Goal: Information Seeking & Learning: Learn about a topic

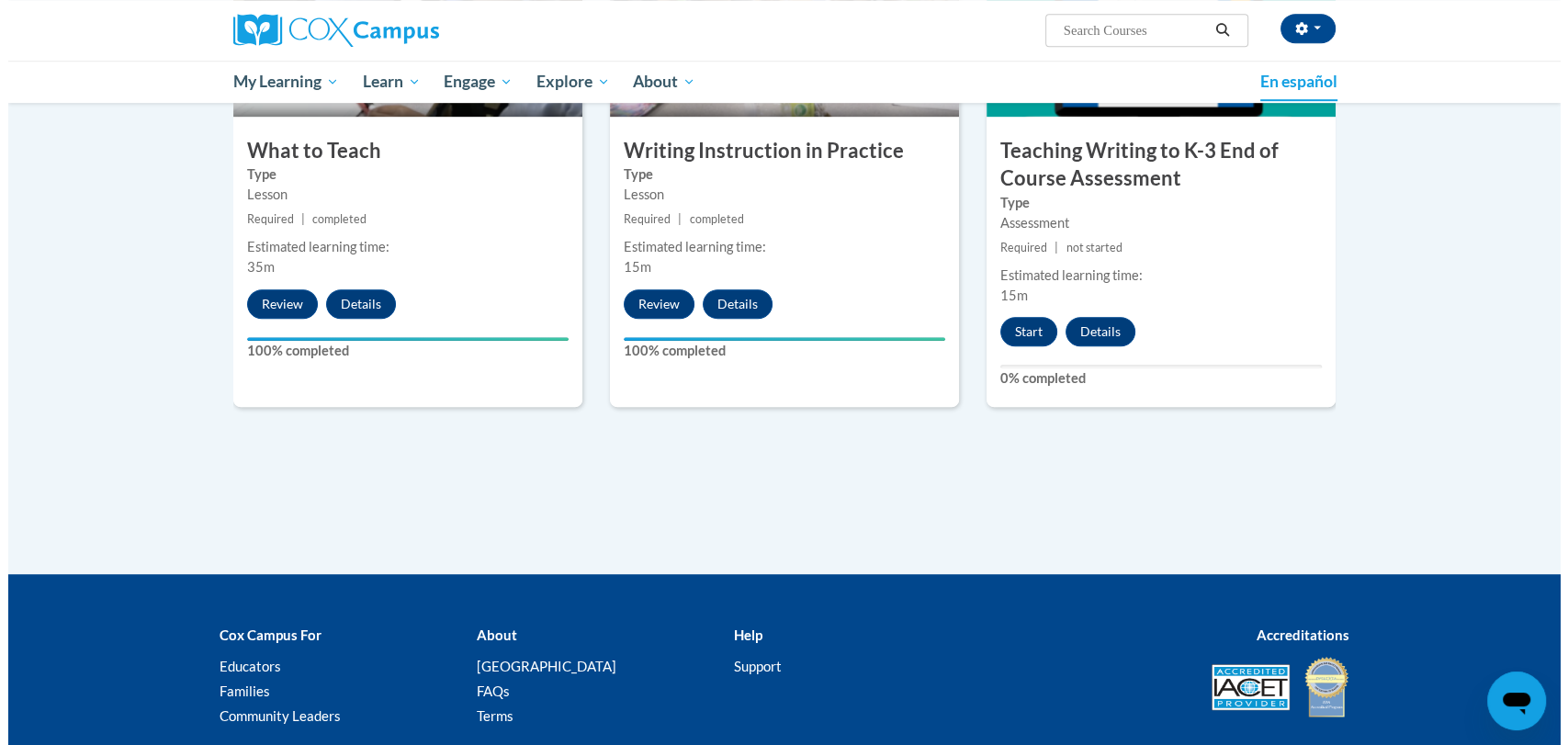
scroll to position [1026, 0]
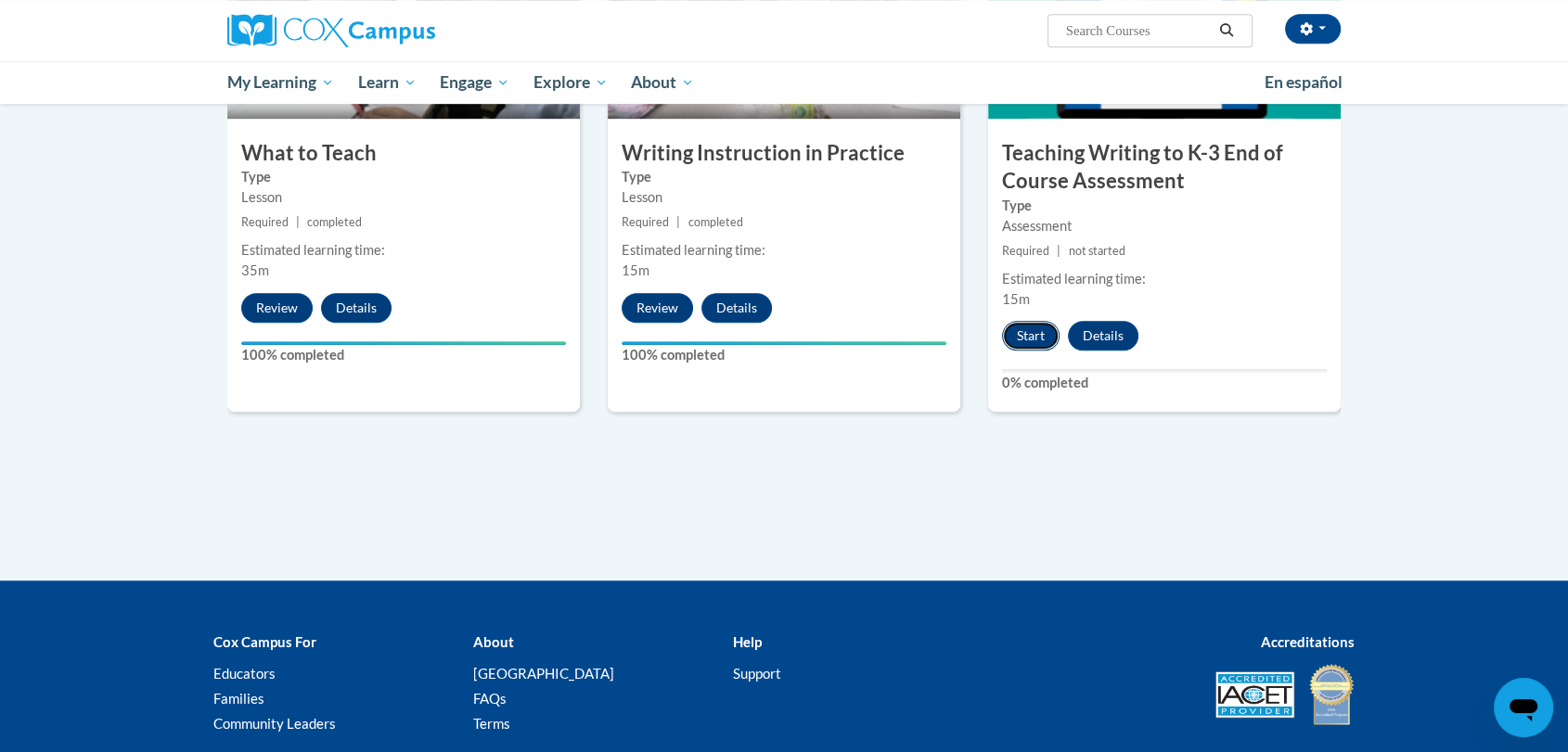
click at [1024, 332] on button "Start" at bounding box center [1030, 335] width 58 height 29
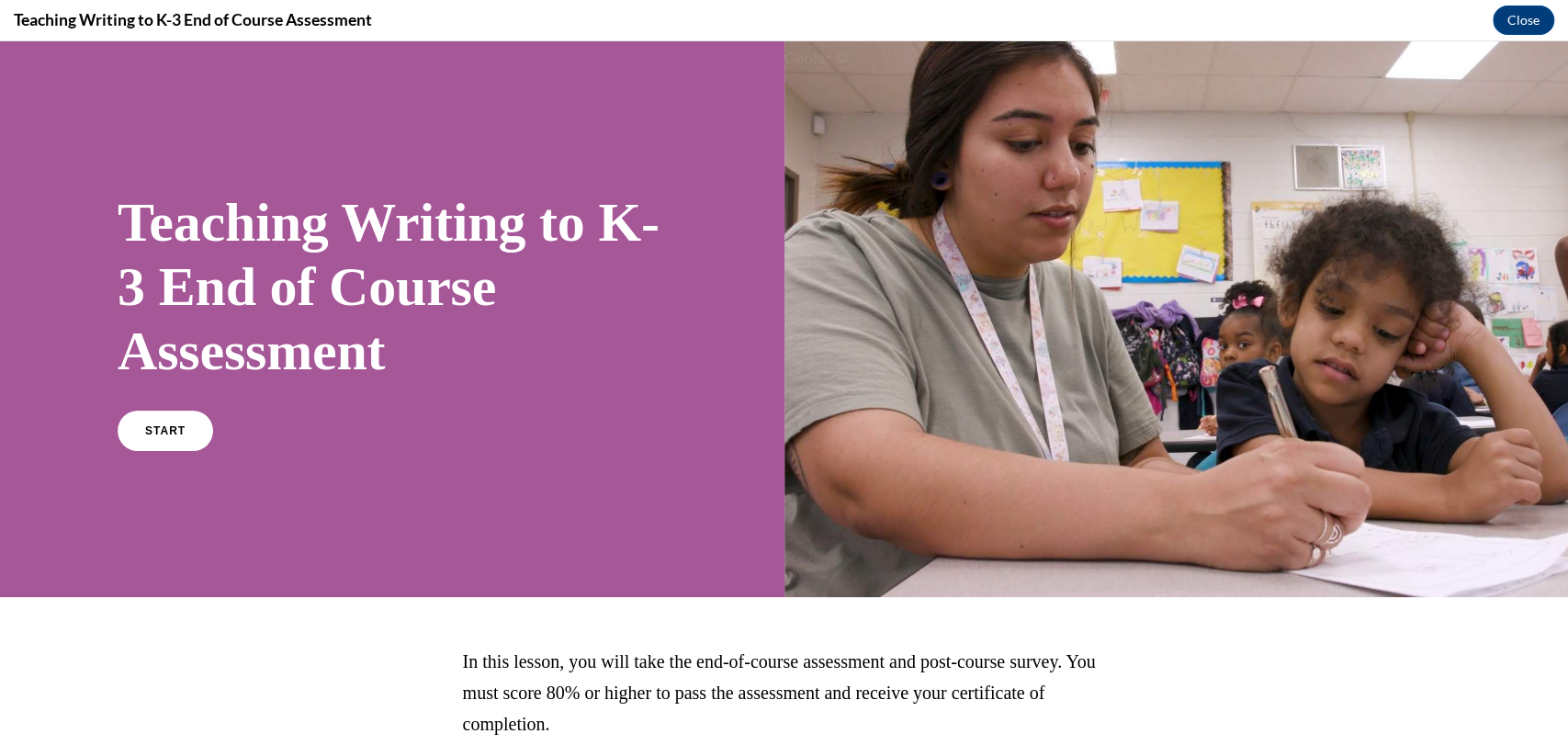
scroll to position [0, 0]
click at [187, 414] on link "START" at bounding box center [164, 431] width 100 height 42
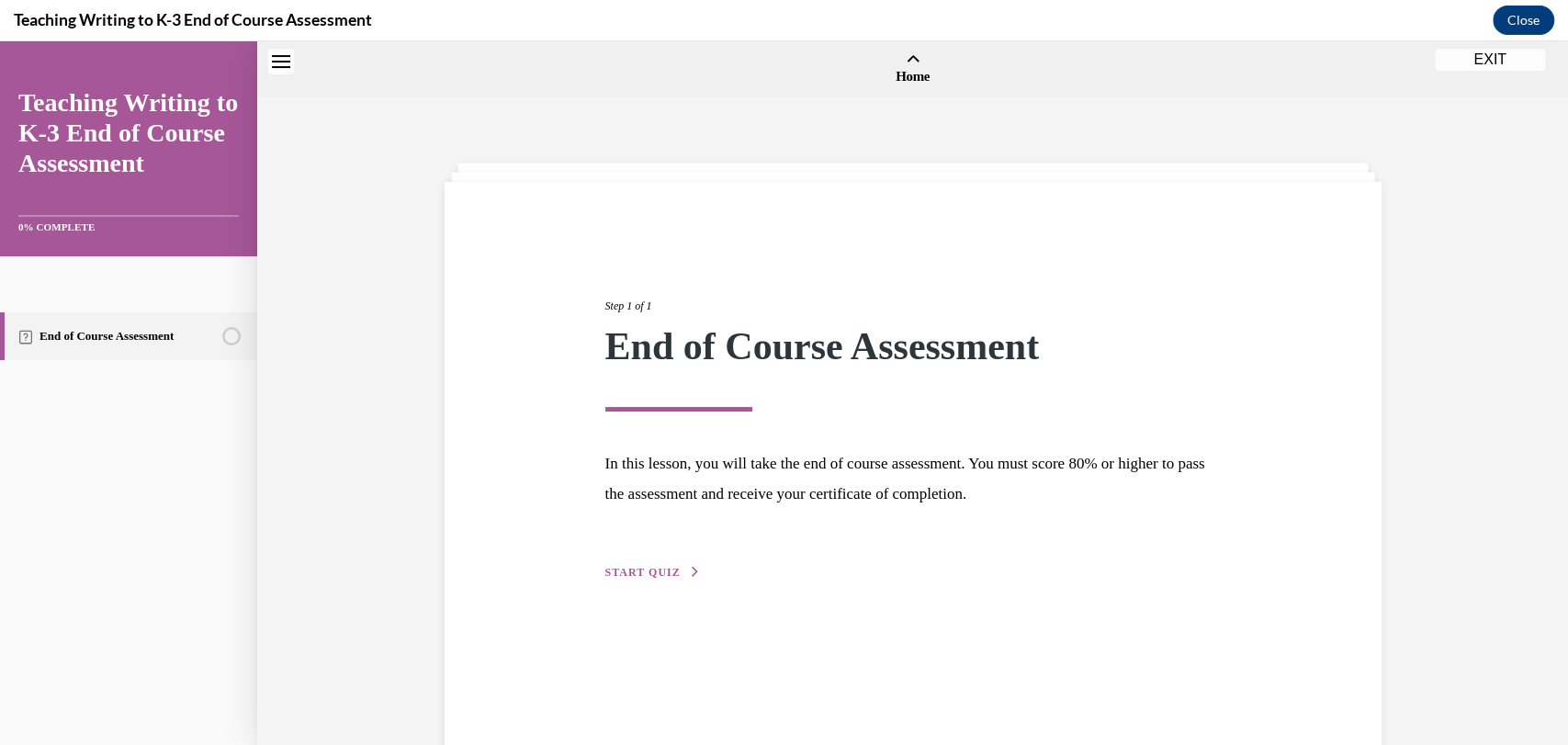
scroll to position [57, 0]
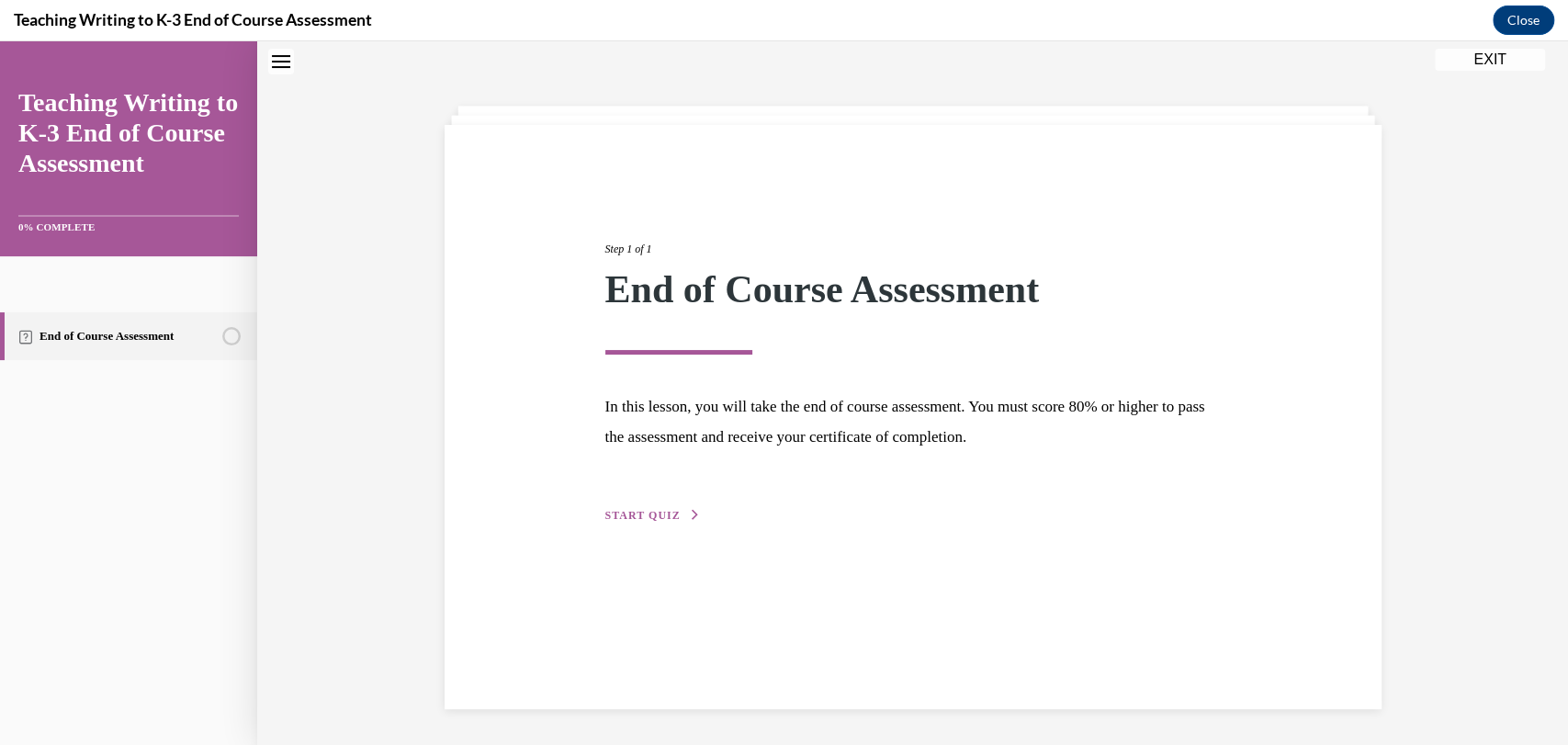
click at [674, 509] on button "START QUIZ" at bounding box center [653, 515] width 96 height 17
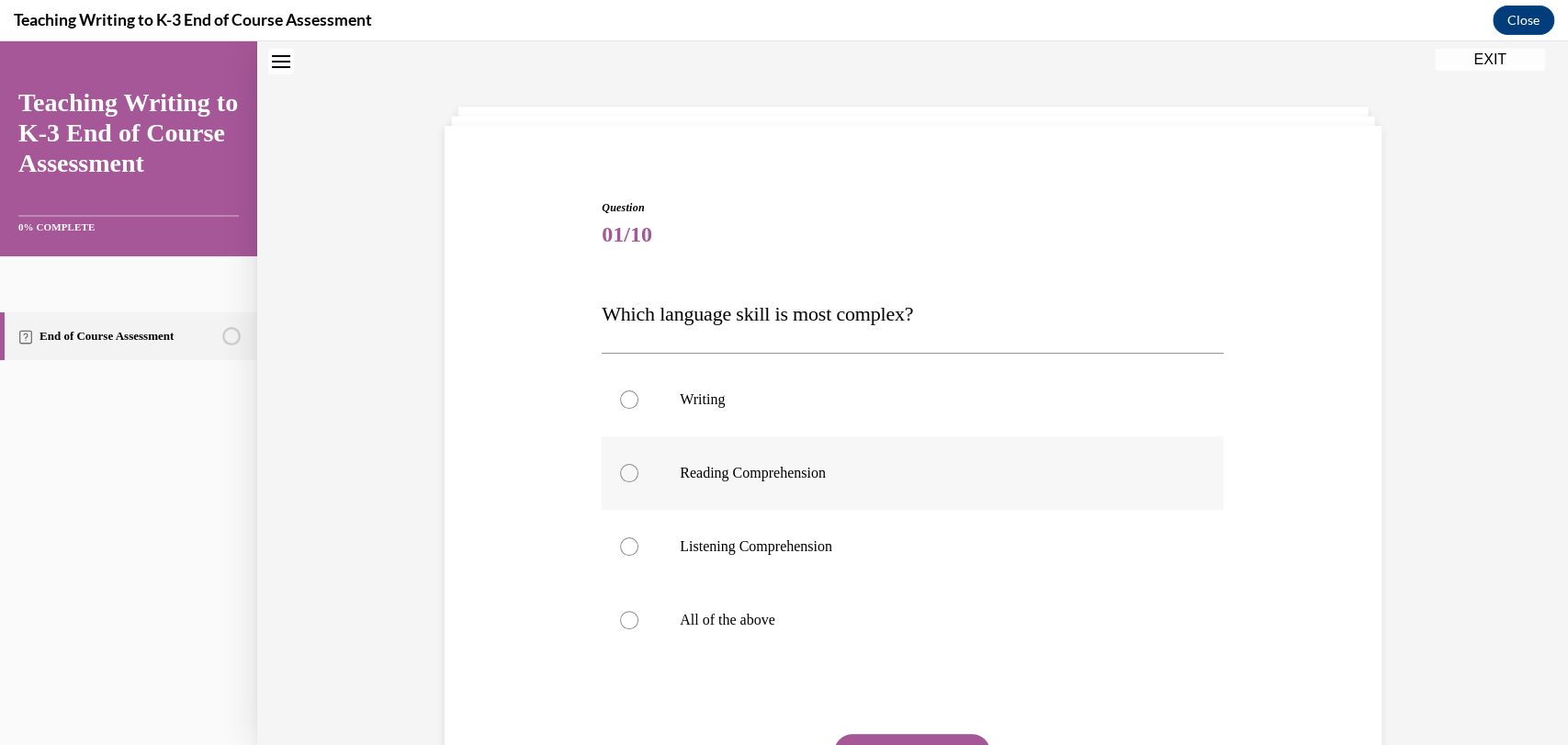
scroll to position [139, 0]
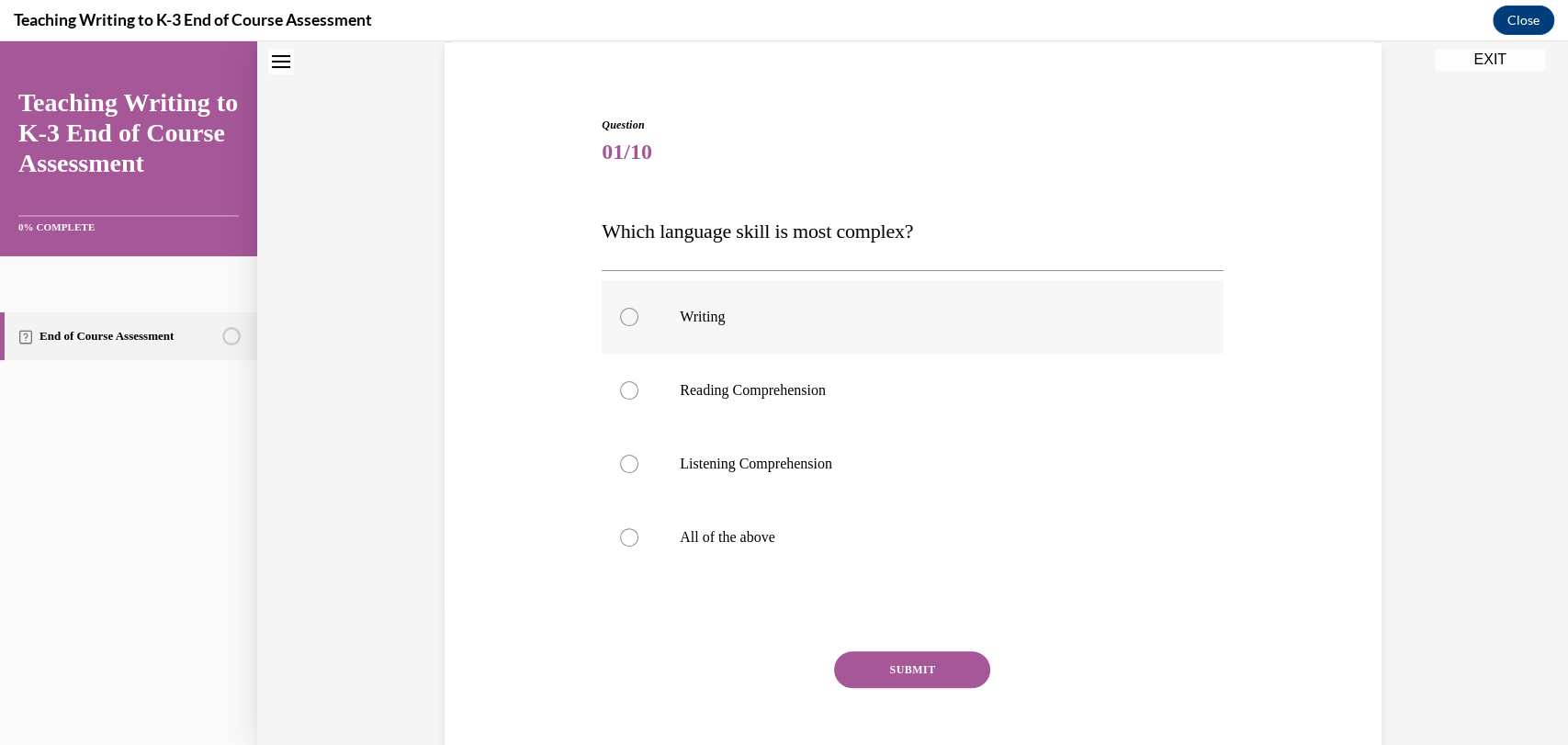
click at [790, 347] on label "Writing" at bounding box center [912, 317] width 622 height 73
click at [638, 327] on input "Writing" at bounding box center [630, 317] width 19 height 19
radio input "true"
click at [890, 663] on button "SUBMIT" at bounding box center [912, 669] width 156 height 37
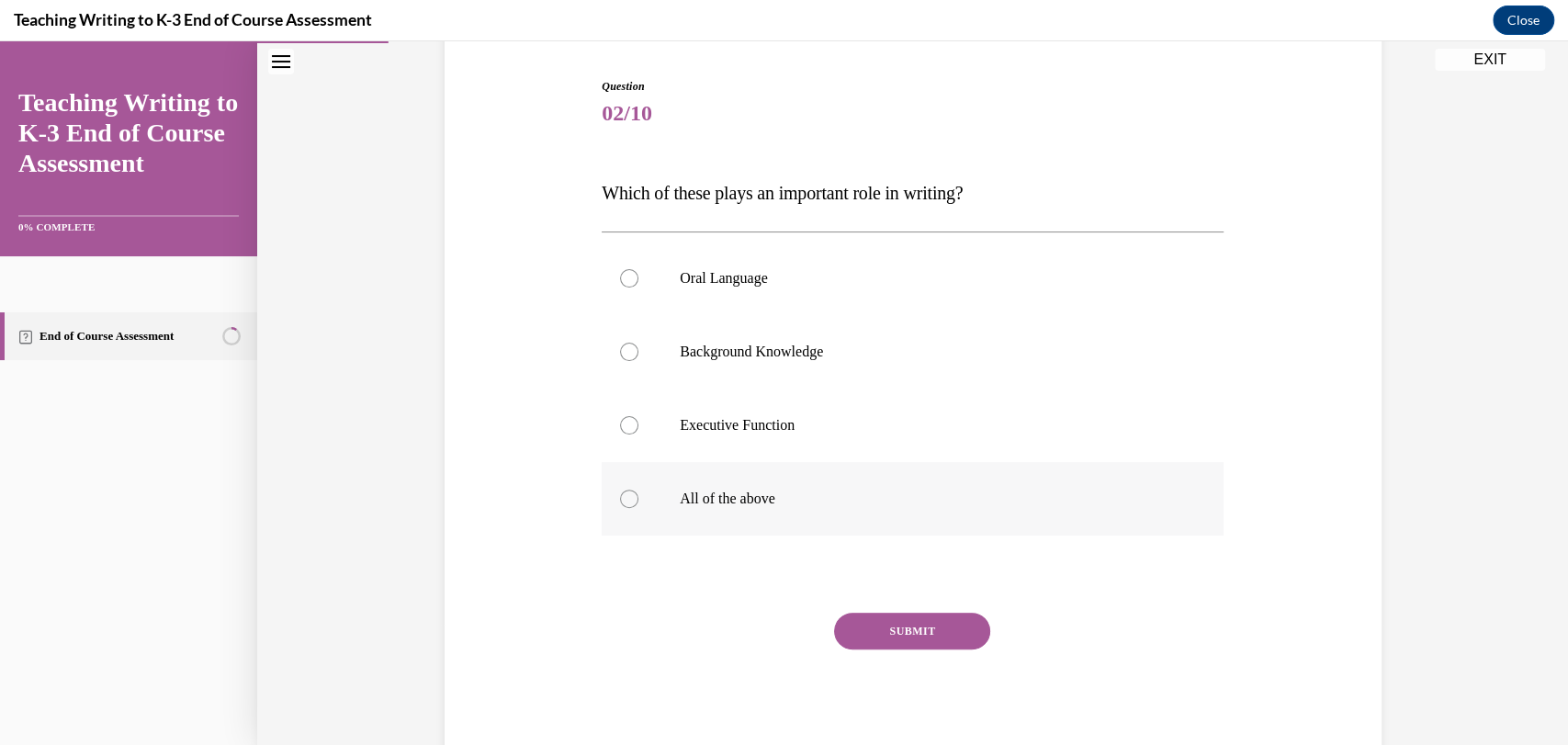
click at [690, 512] on label "All of the above" at bounding box center [912, 498] width 622 height 73
click at [638, 508] on input "All of the above" at bounding box center [630, 499] width 19 height 19
radio input "true"
click at [872, 616] on button "SUBMIT" at bounding box center [912, 631] width 156 height 37
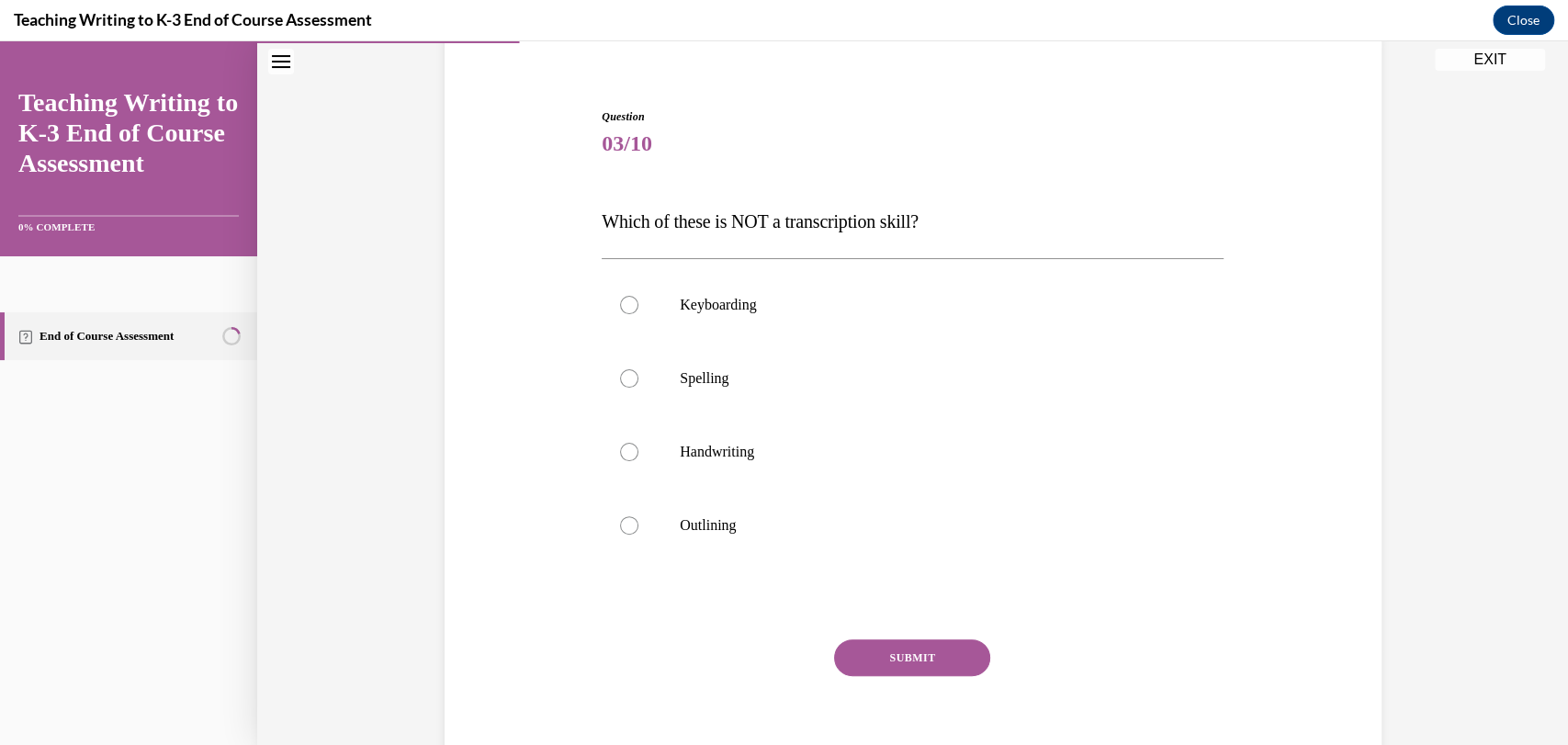
scroll to position [174, 0]
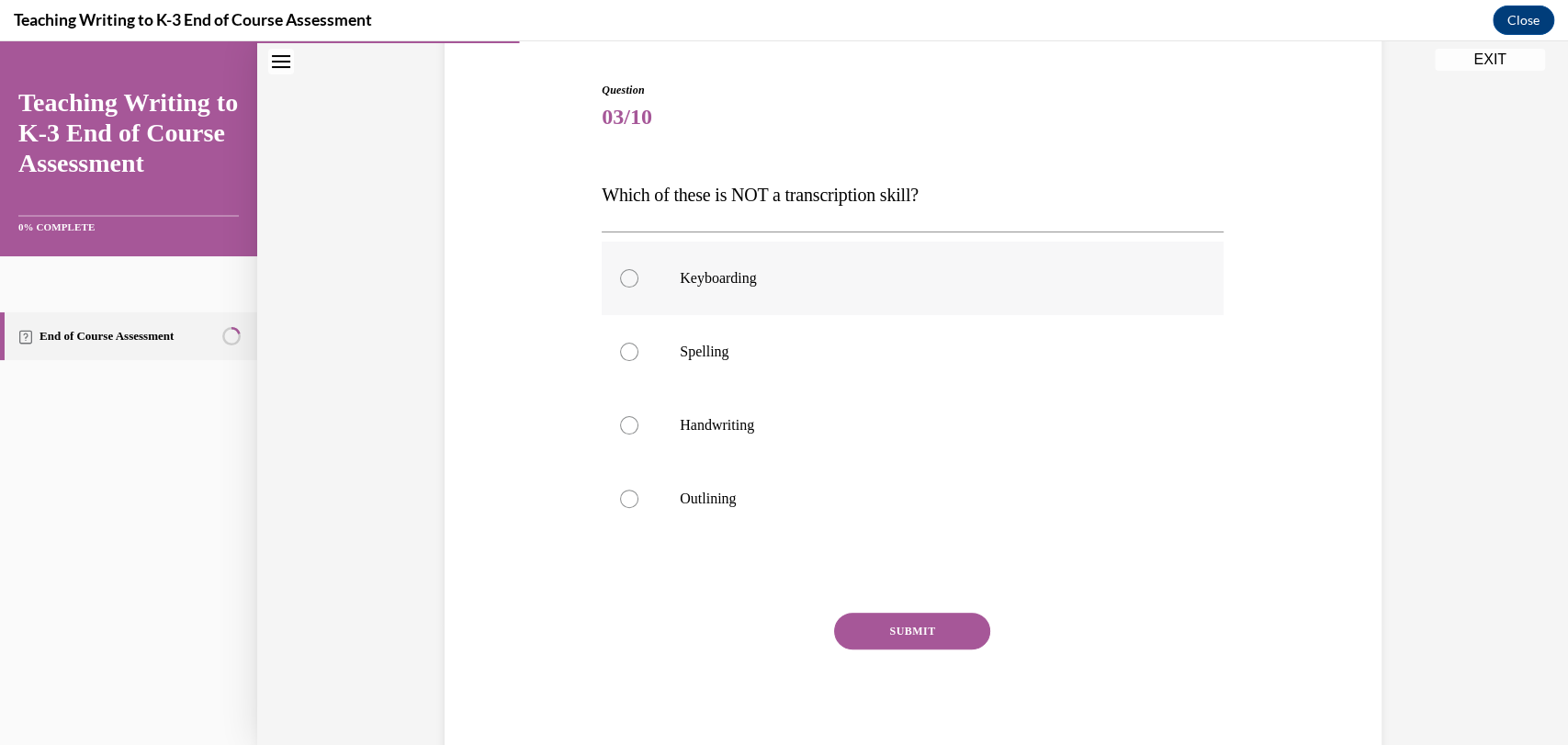
click at [762, 296] on label "Keyboarding" at bounding box center [912, 278] width 622 height 73
click at [638, 287] on input "Keyboarding" at bounding box center [630, 279] width 19 height 19
radio input "true"
click at [754, 479] on label "Outlining" at bounding box center [912, 498] width 622 height 73
click at [638, 490] on input "Outlining" at bounding box center [630, 499] width 19 height 19
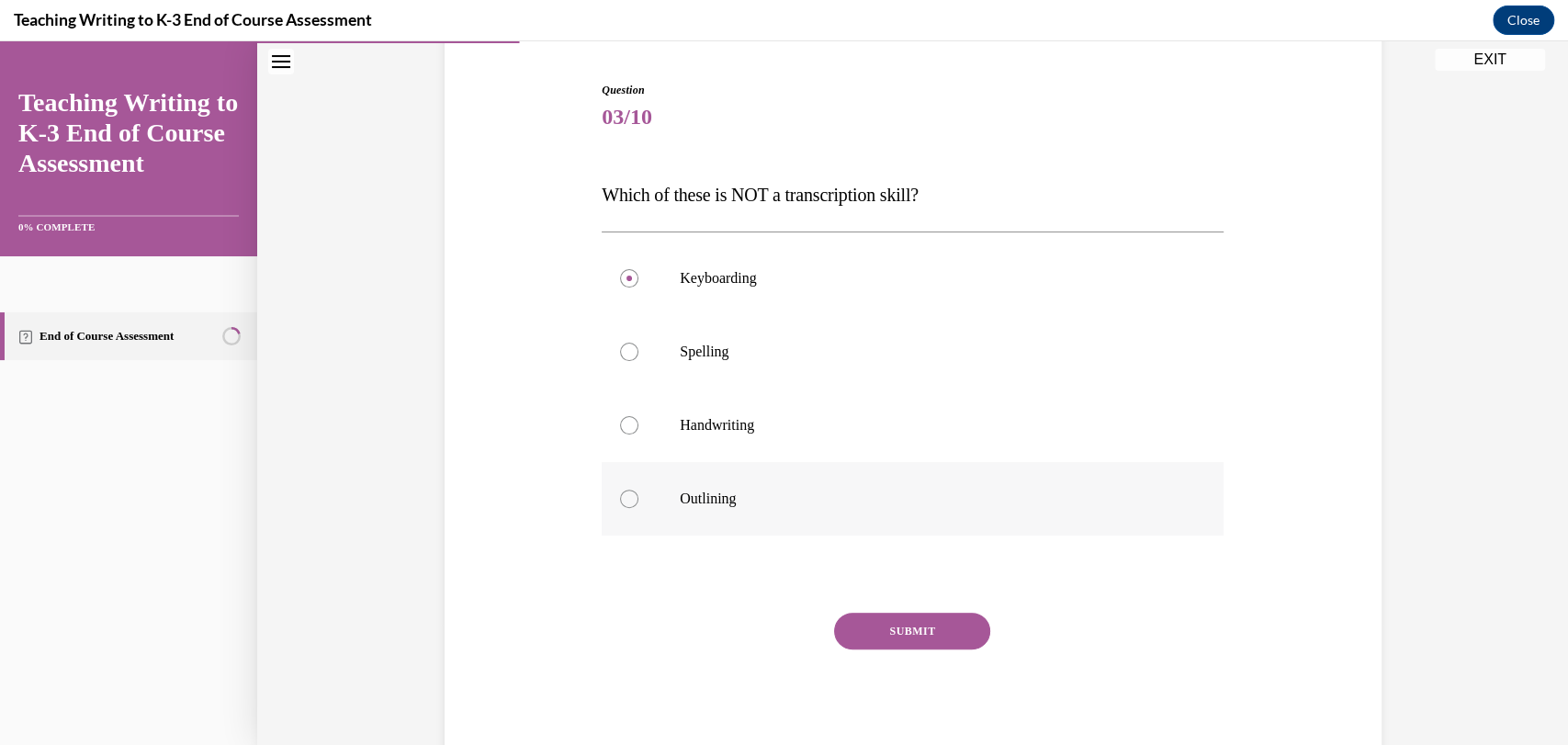
radio input "true"
click at [863, 622] on button "SUBMIT" at bounding box center [912, 631] width 156 height 37
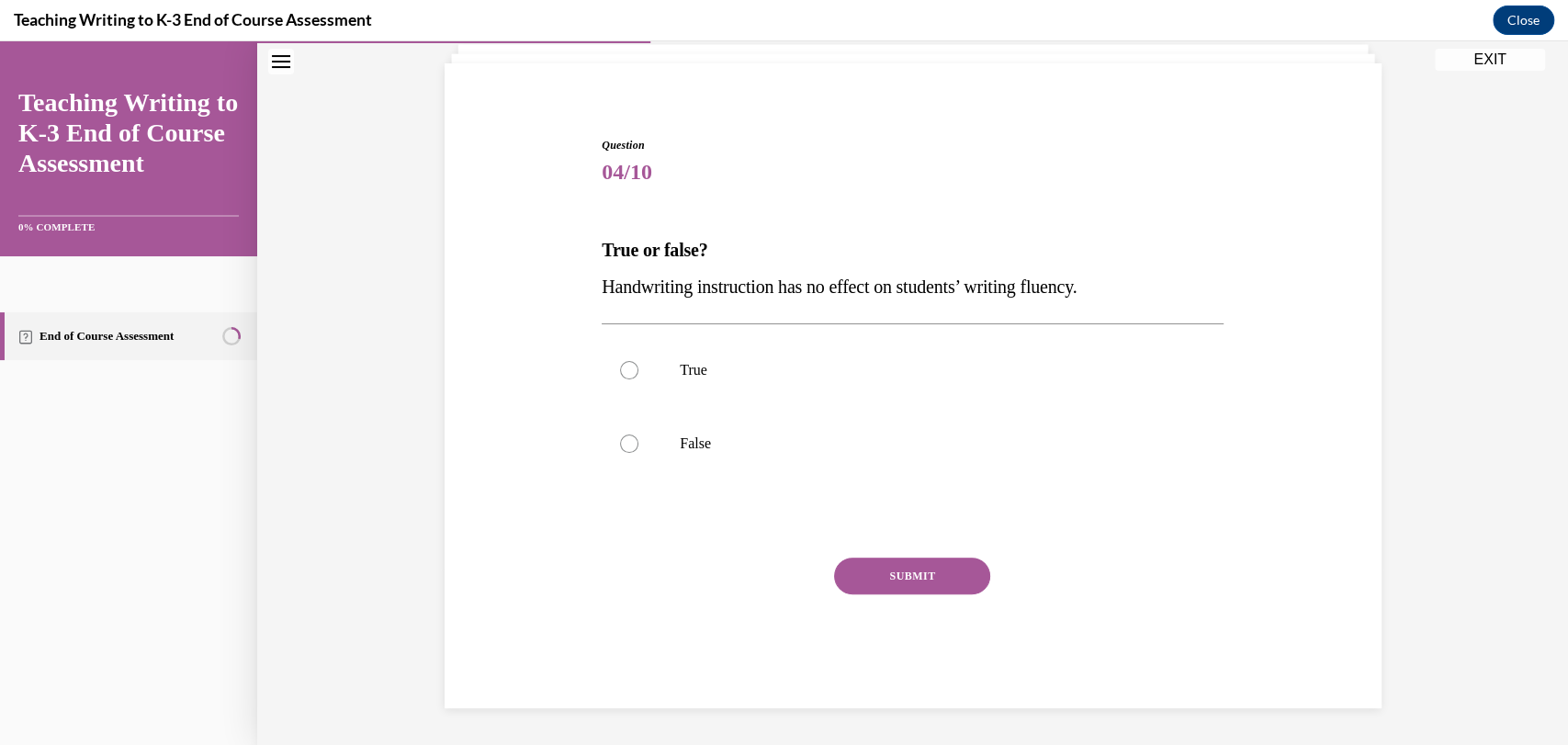
scroll to position [56, 0]
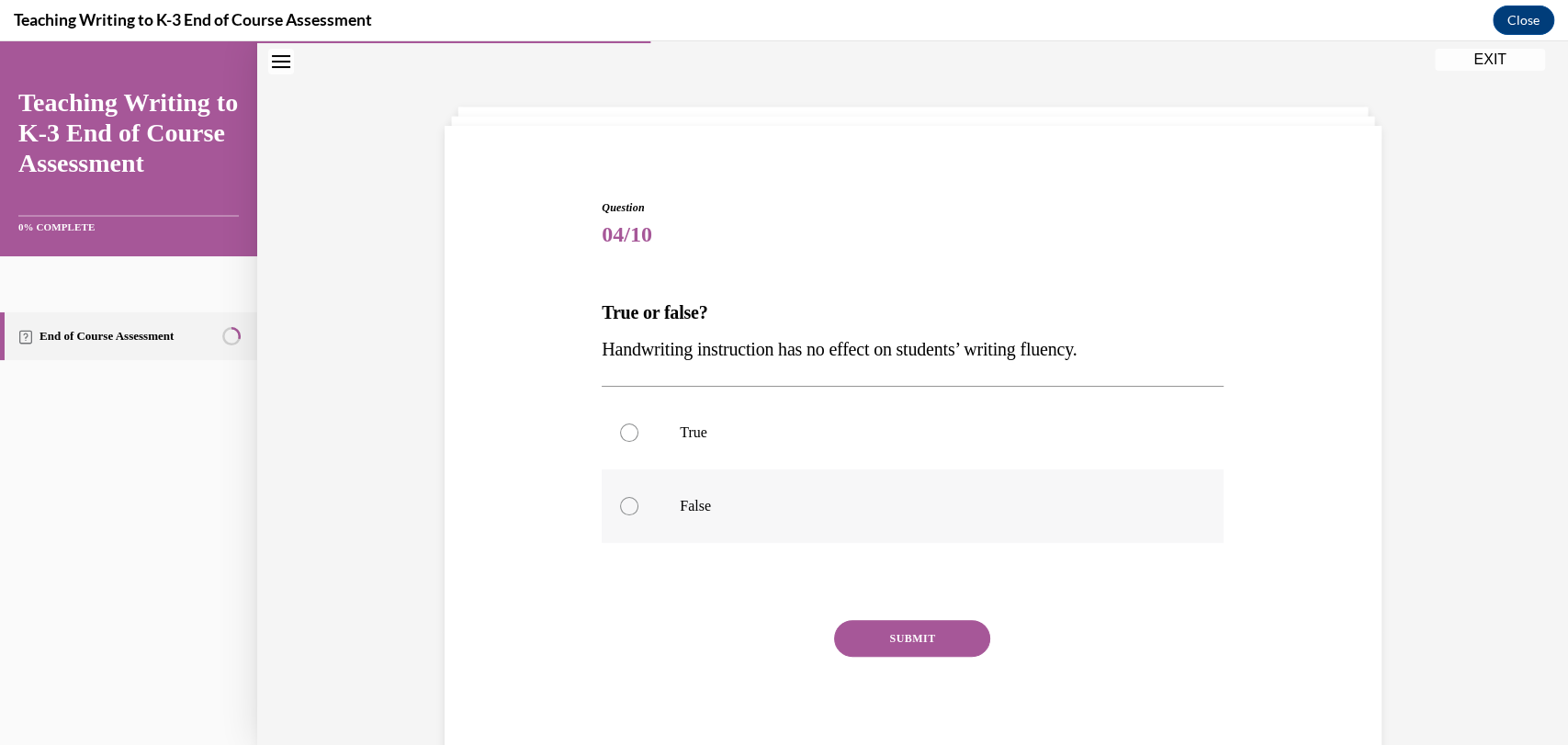
click at [721, 487] on label "False" at bounding box center [912, 506] width 622 height 73
click at [638, 497] on input "False" at bounding box center [630, 507] width 19 height 19
radio input "true"
click at [883, 624] on button "SUBMIT" at bounding box center [912, 638] width 156 height 37
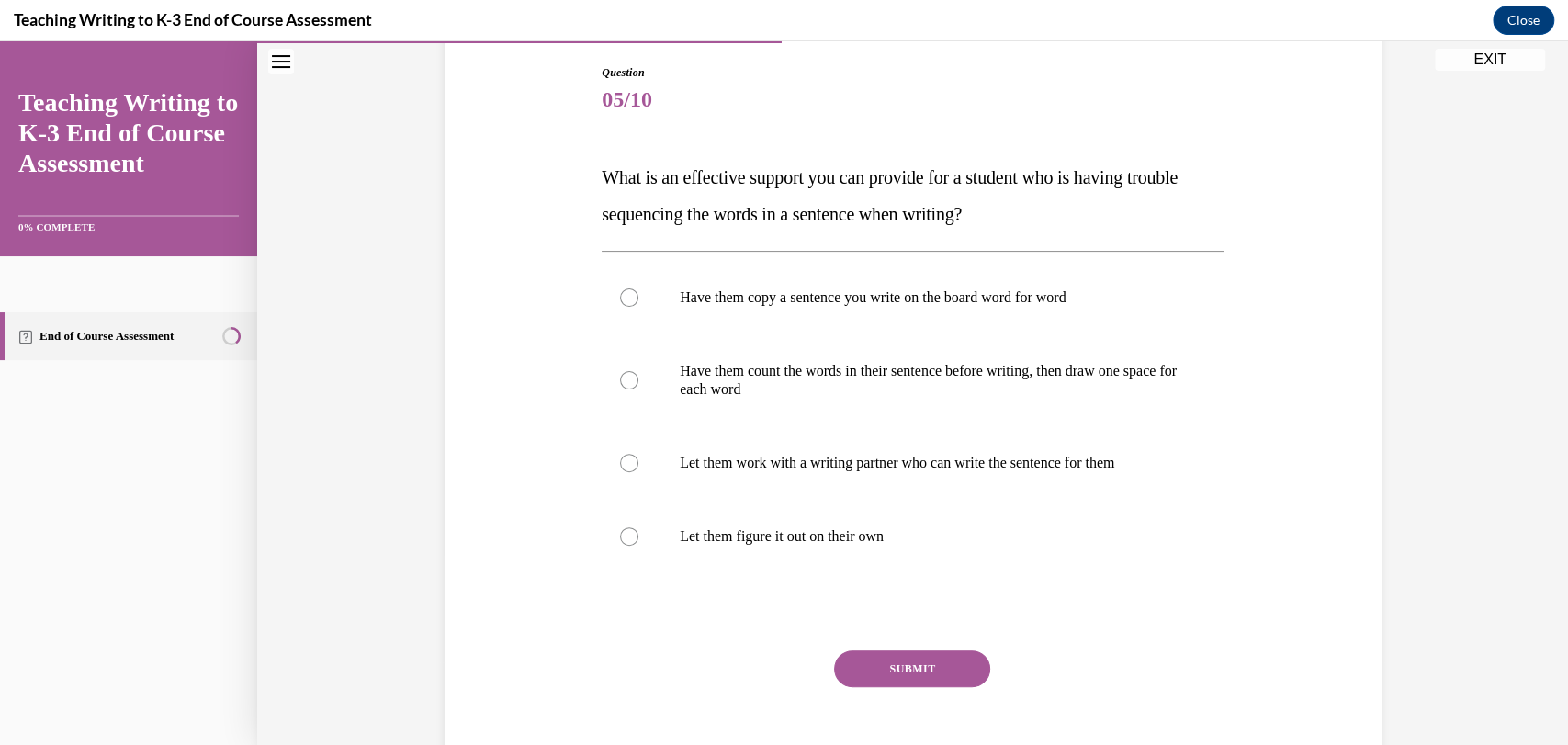
scroll to position [194, 0]
click at [812, 220] on p "What is an effective support you can provide for a student who is having troubl…" at bounding box center [912, 192] width 622 height 73
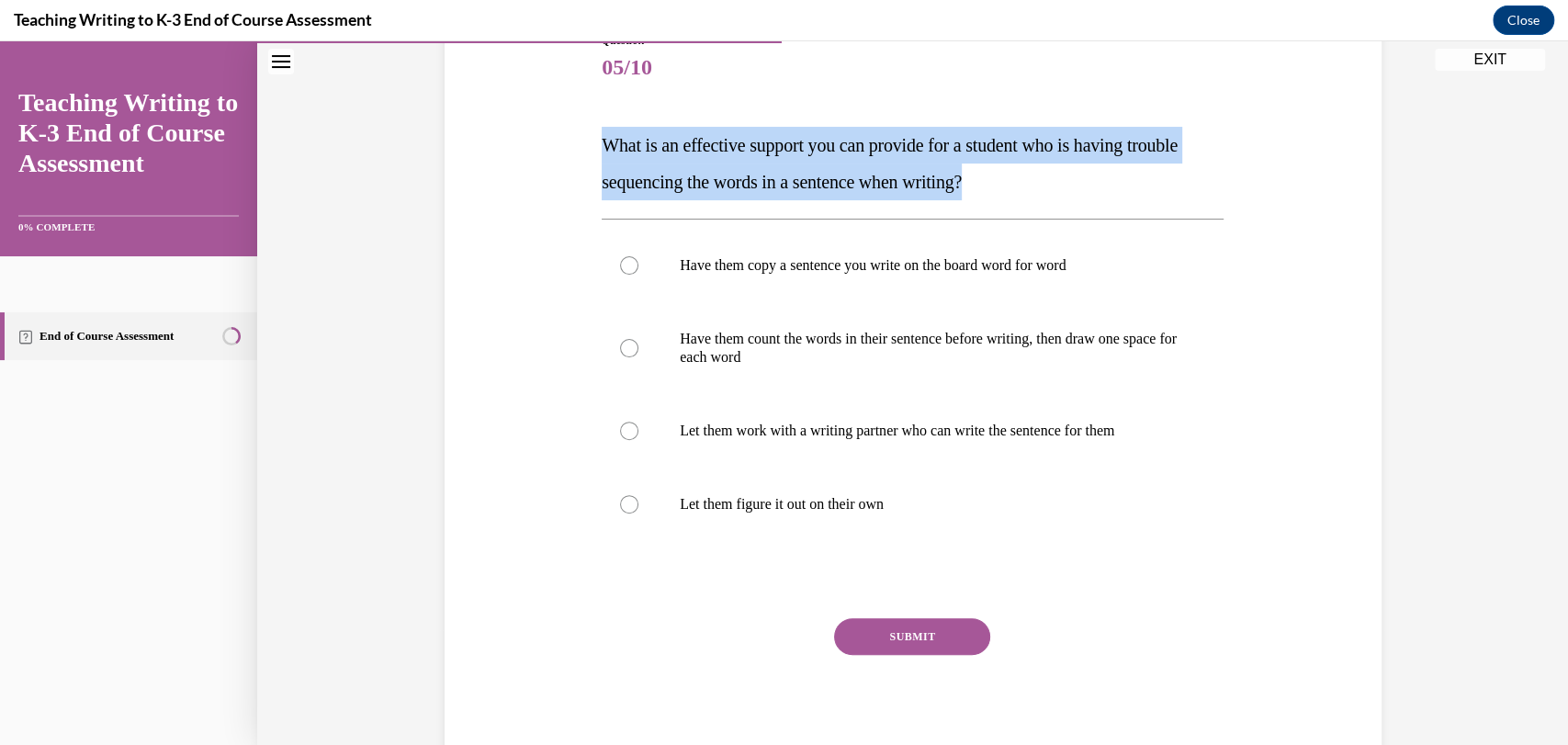
scroll to position [229, 0]
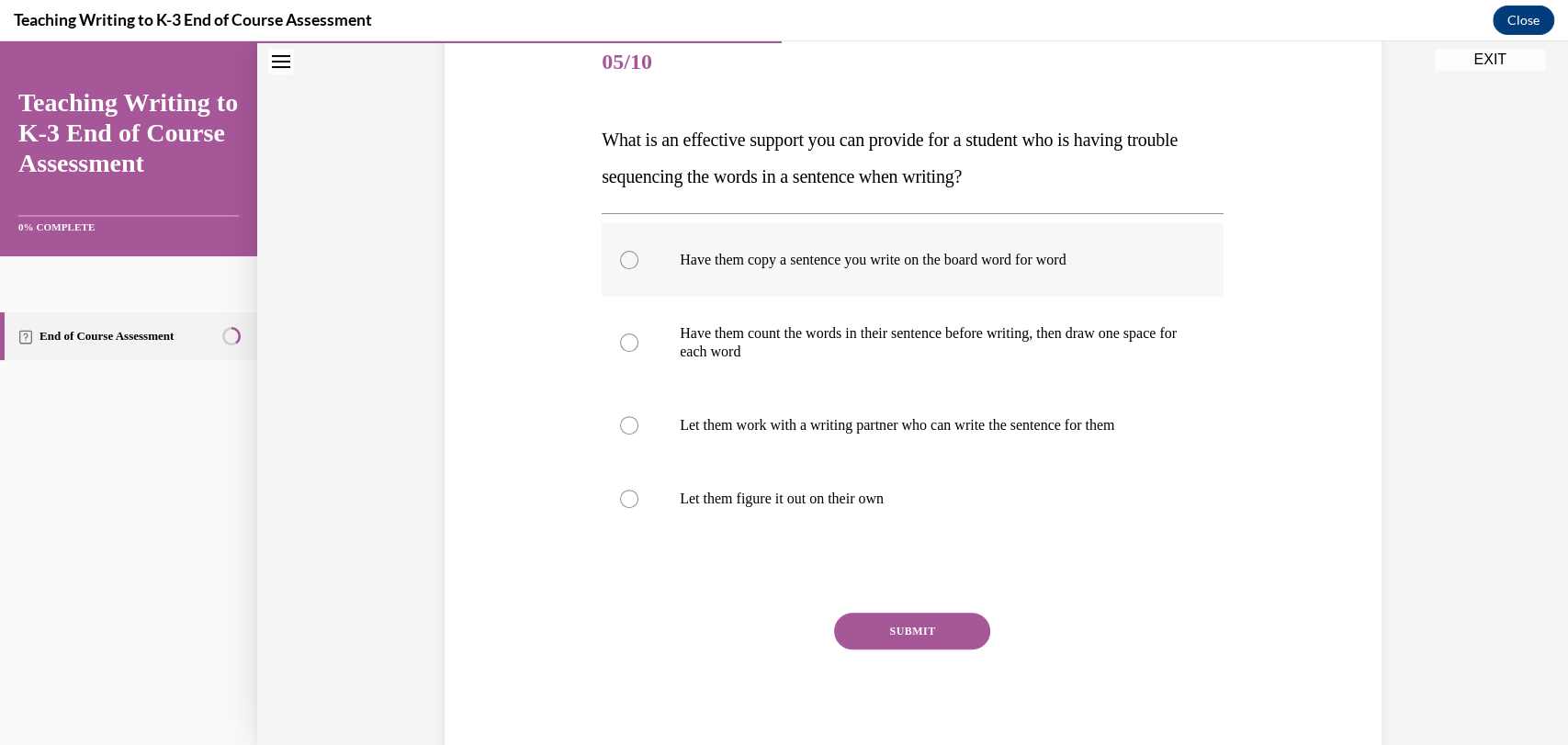
click at [779, 266] on p "Have them copy a sentence you write on the board word for word" at bounding box center [928, 260] width 498 height 19
click at [638, 266] on input "Have them copy a sentence you write on the board word for word" at bounding box center [630, 260] width 19 height 19
radio input "true"
click at [783, 370] on label "Have them count the words in their sentence before writing, then draw one space…" at bounding box center [912, 342] width 622 height 92
click at [638, 352] on input "Have them count the words in their sentence before writing, then draw one space…" at bounding box center [630, 342] width 19 height 19
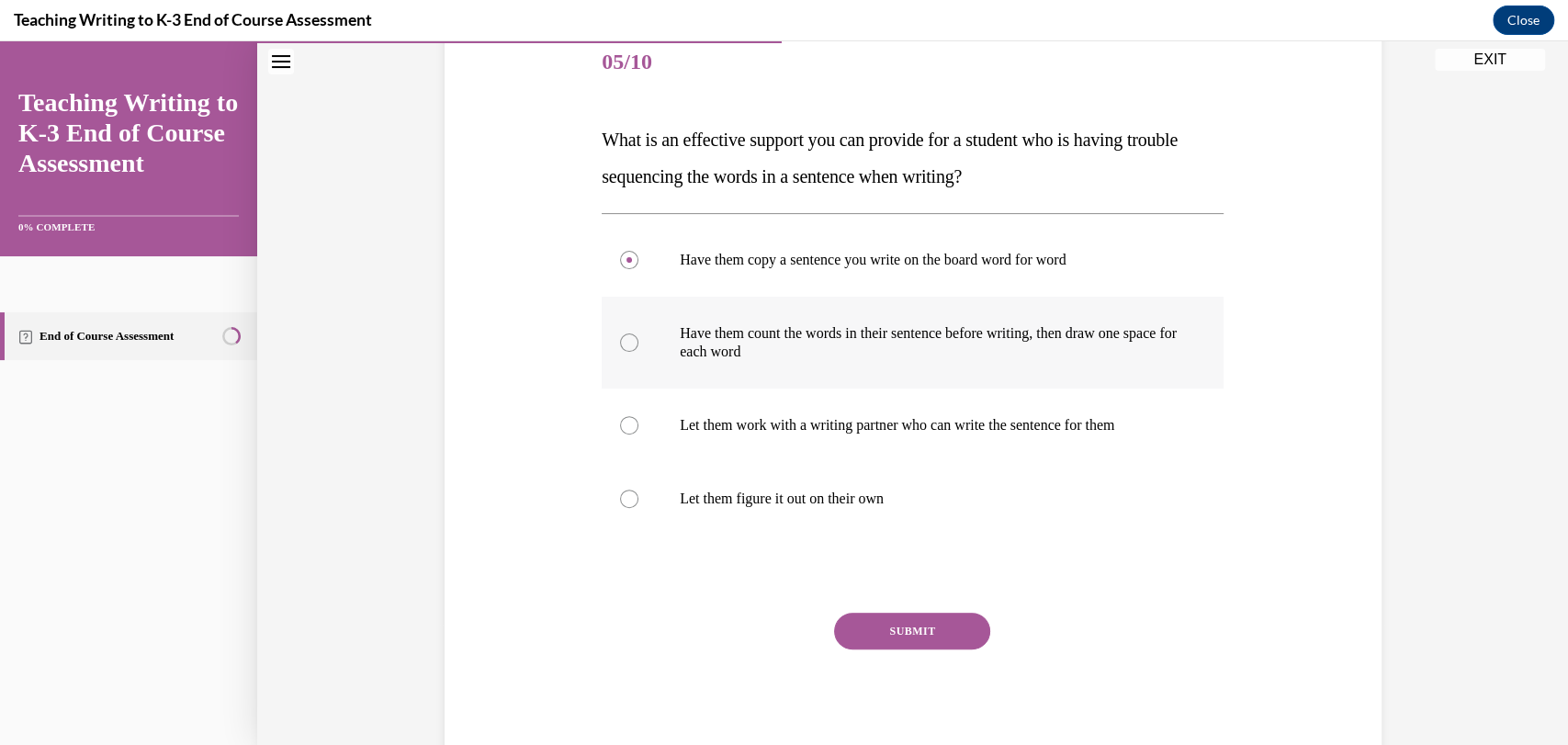
radio input "true"
click at [875, 626] on button "SUBMIT" at bounding box center [912, 631] width 156 height 37
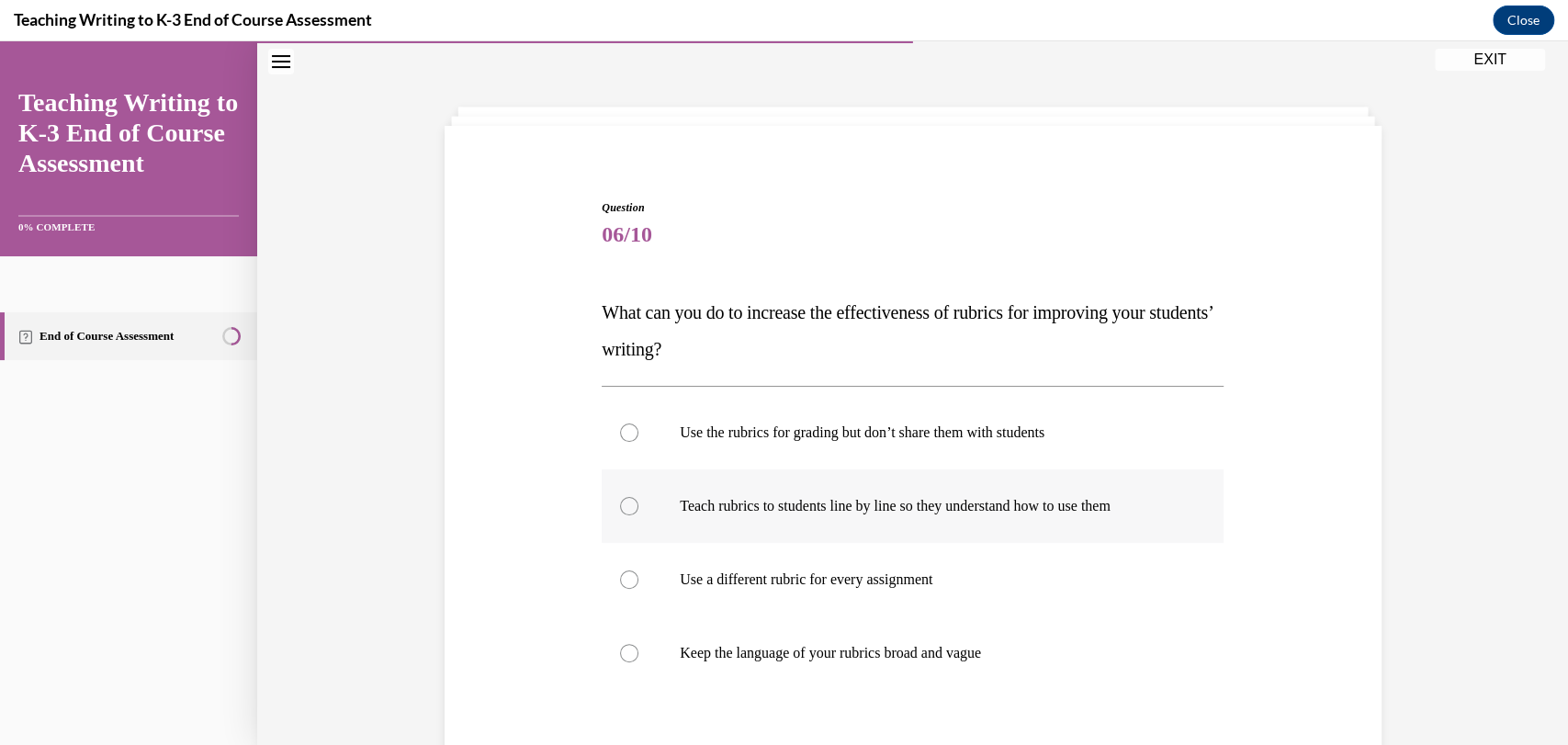
scroll to position [137, 0]
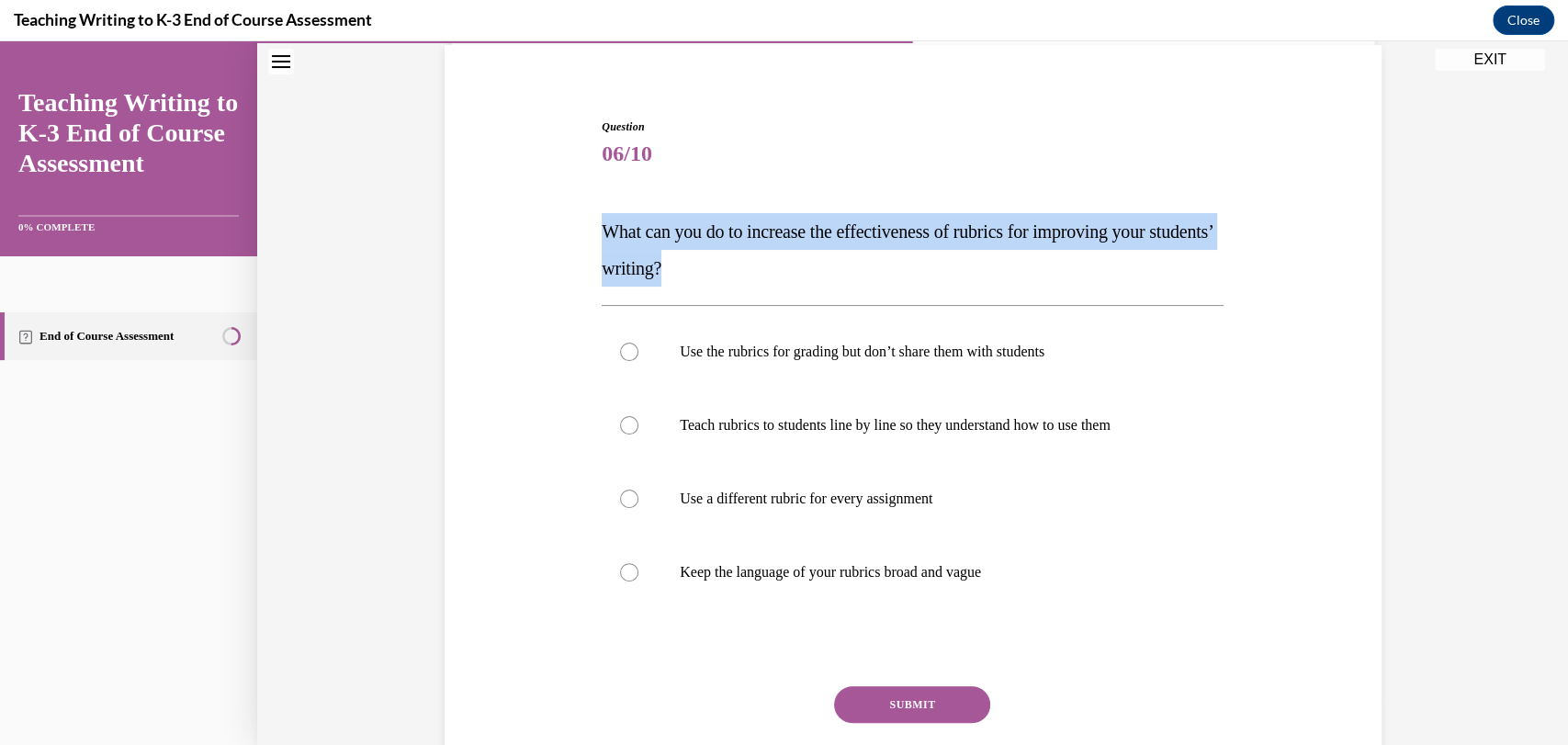
drag, startPoint x: 602, startPoint y: 224, endPoint x: 830, endPoint y: 252, distance: 229.7
click at [830, 252] on p "What can you do to increase the effectiveness of rubrics for improving your stu…" at bounding box center [912, 250] width 622 height 73
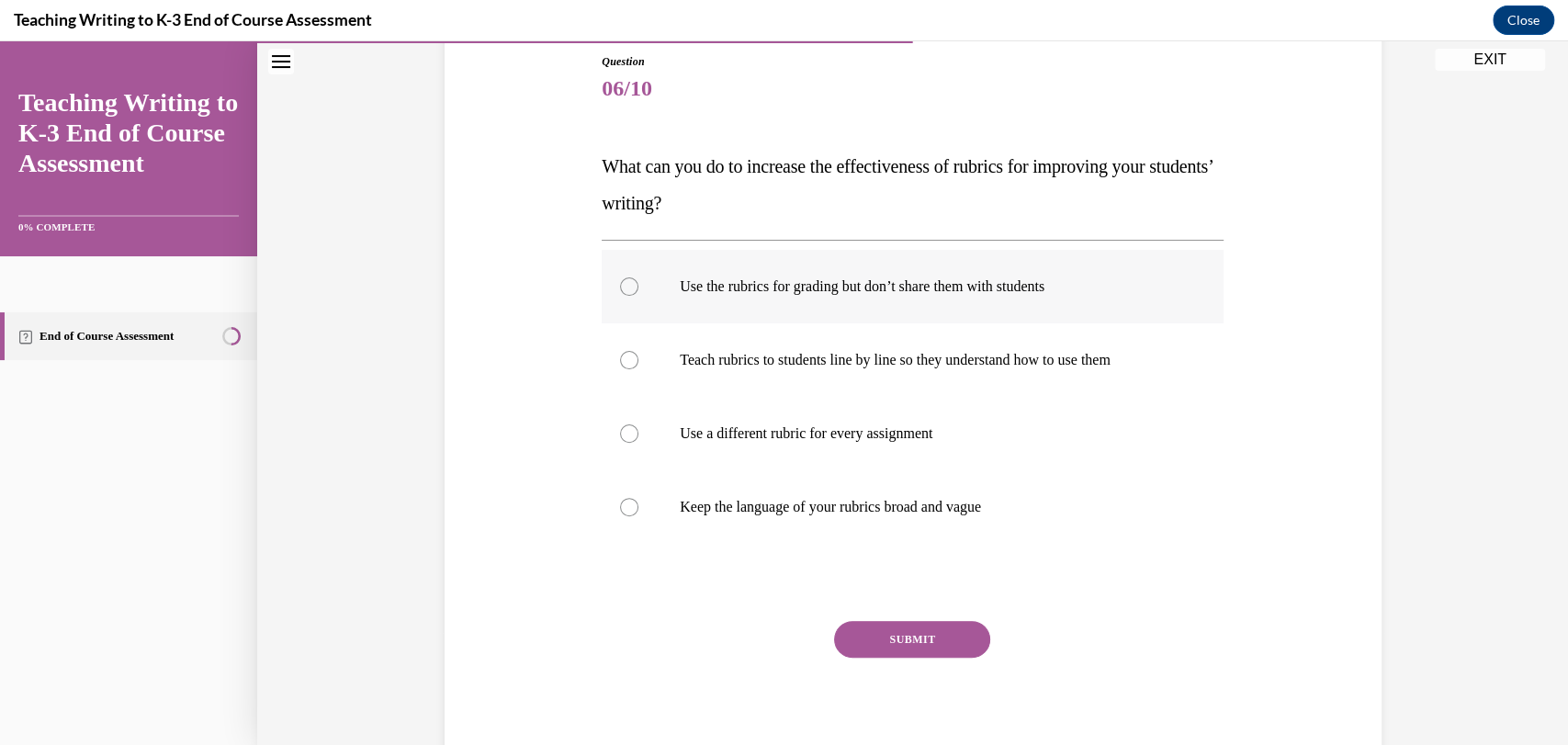
scroll to position [204, 0]
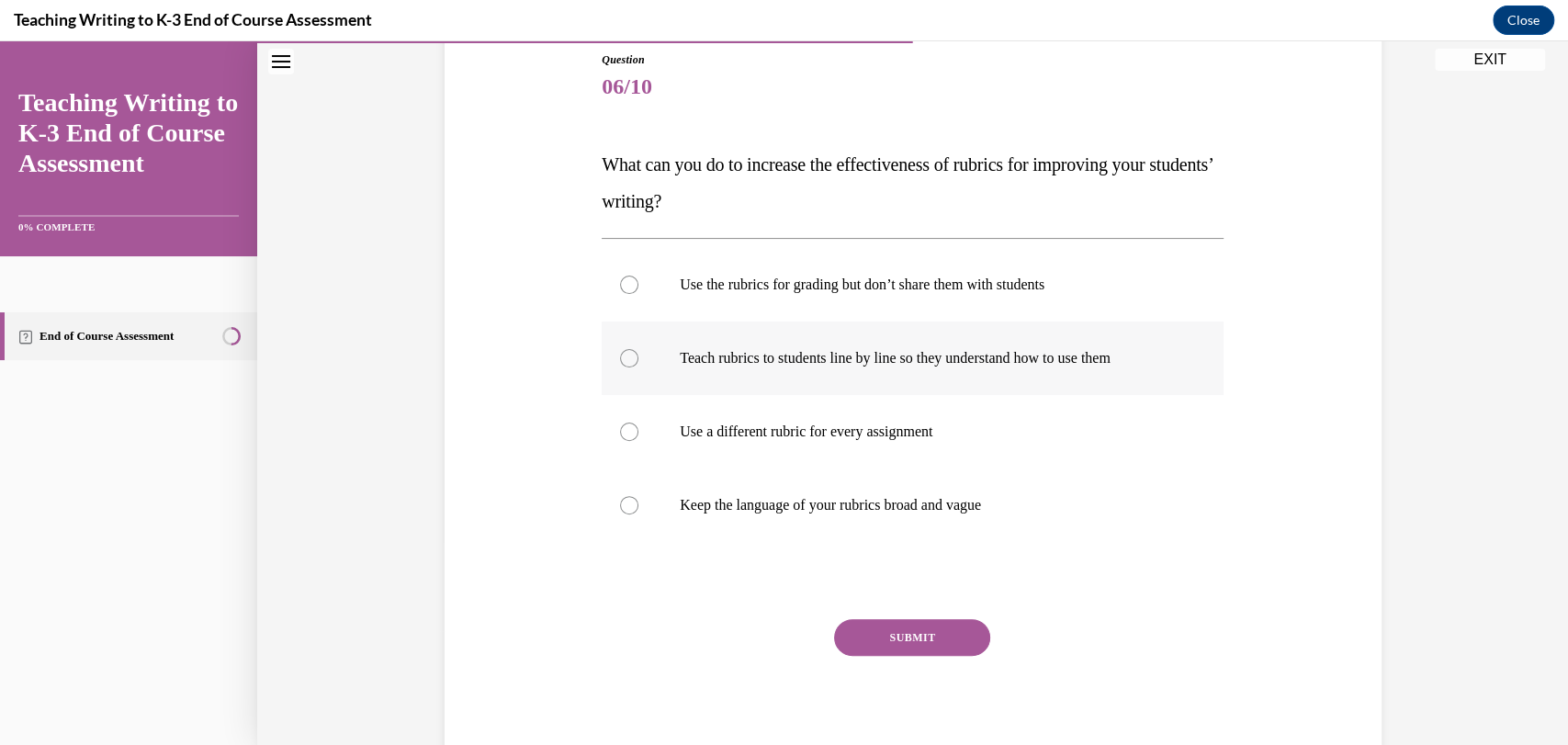
click at [868, 377] on label "Teach rubrics to students line by line so they understand how to use them" at bounding box center [912, 358] width 622 height 73
click at [638, 368] on input "Teach rubrics to students line by line so they understand how to use them" at bounding box center [630, 358] width 19 height 19
radio input "true"
click at [897, 636] on button "SUBMIT" at bounding box center [912, 637] width 156 height 37
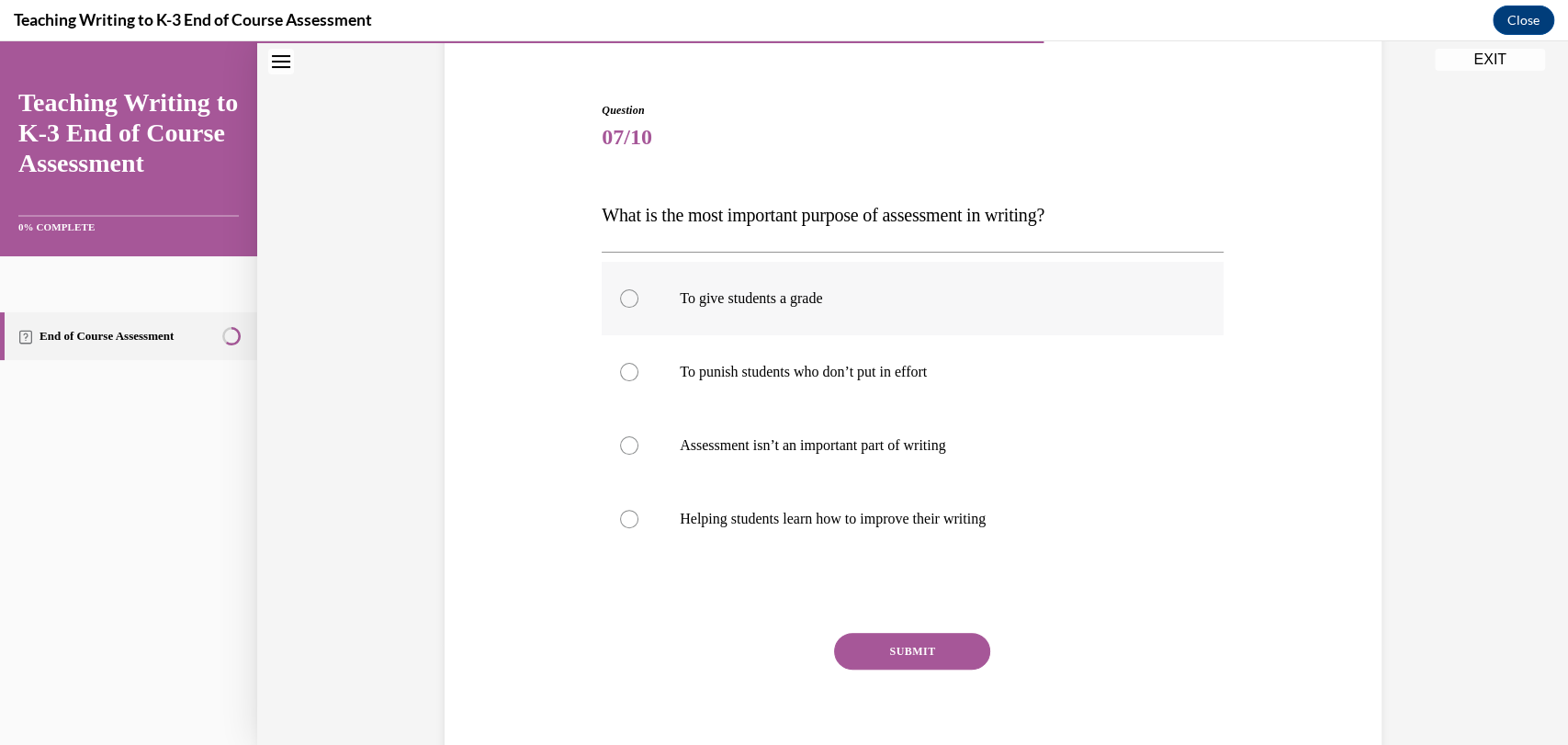
scroll to position [155, 0]
click at [905, 522] on p "Helping students learn how to improve their writing" at bounding box center [928, 517] width 498 height 19
click at [638, 522] on input "Helping students learn how to improve their writing" at bounding box center [630, 517] width 19 height 19
radio input "true"
click at [890, 656] on button "SUBMIT" at bounding box center [912, 649] width 156 height 37
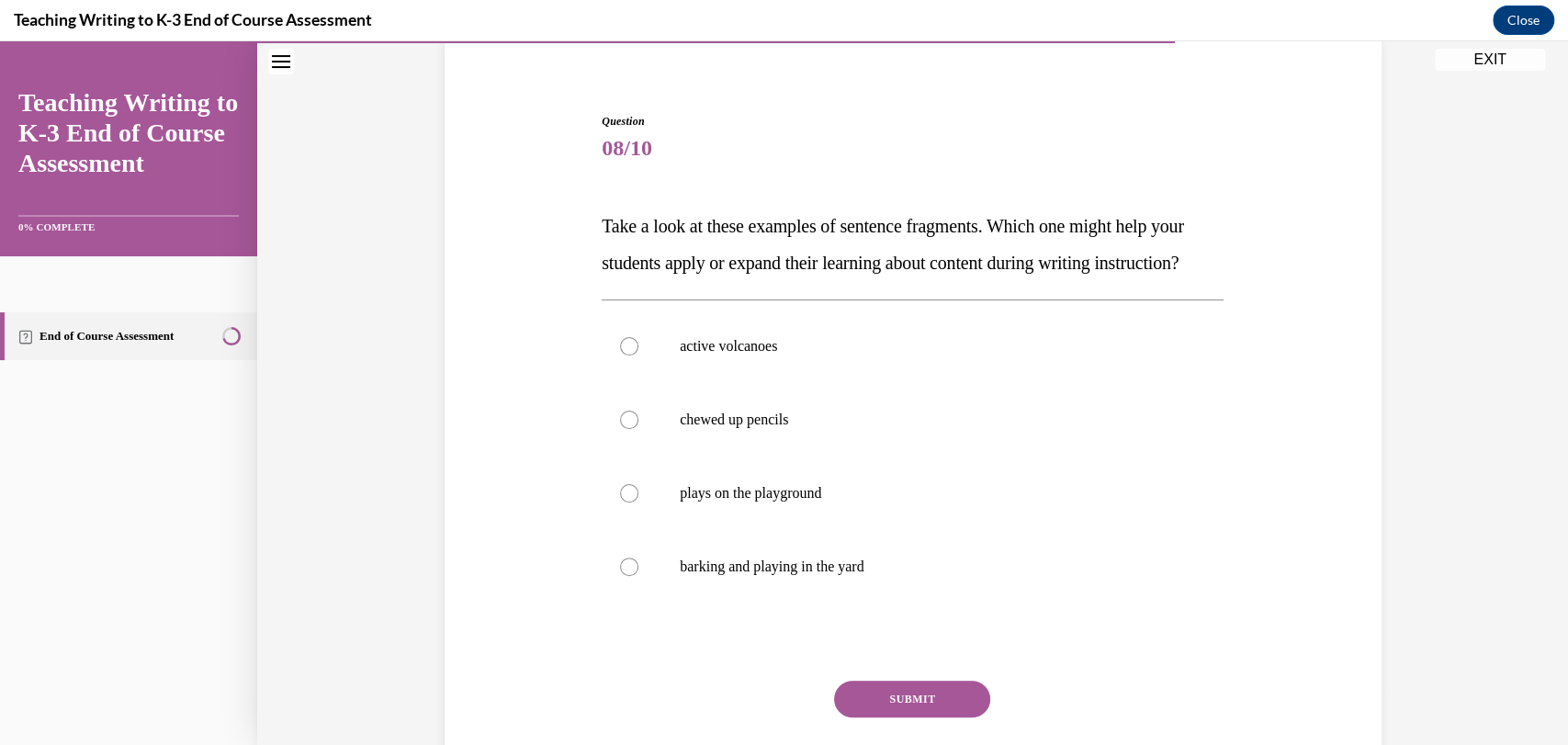
scroll to position [247, 0]
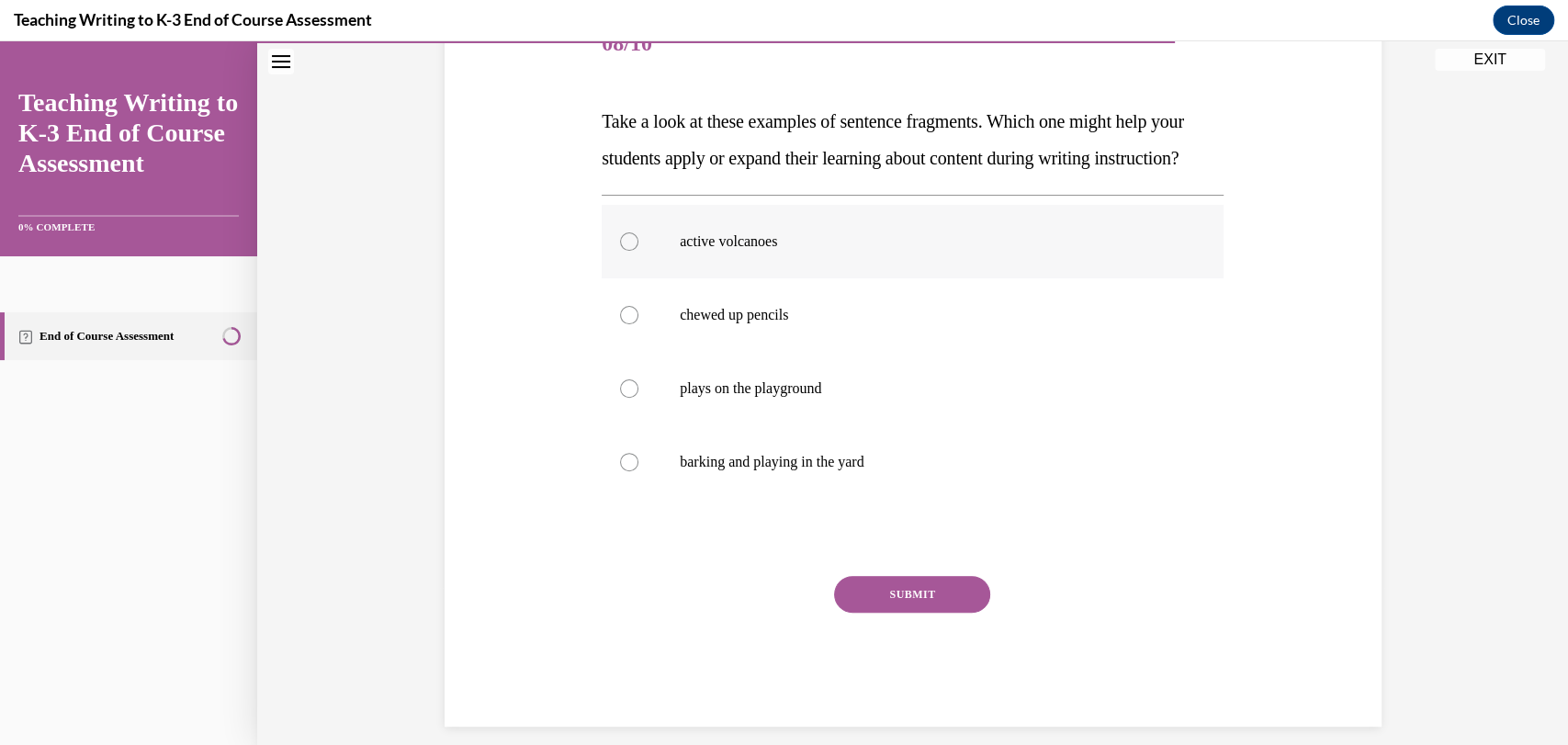
click at [693, 279] on label "active volcanoes" at bounding box center [912, 241] width 622 height 73
click at [638, 251] on input "active volcanoes" at bounding box center [630, 242] width 19 height 19
radio input "true"
click at [863, 613] on button "SUBMIT" at bounding box center [912, 594] width 156 height 37
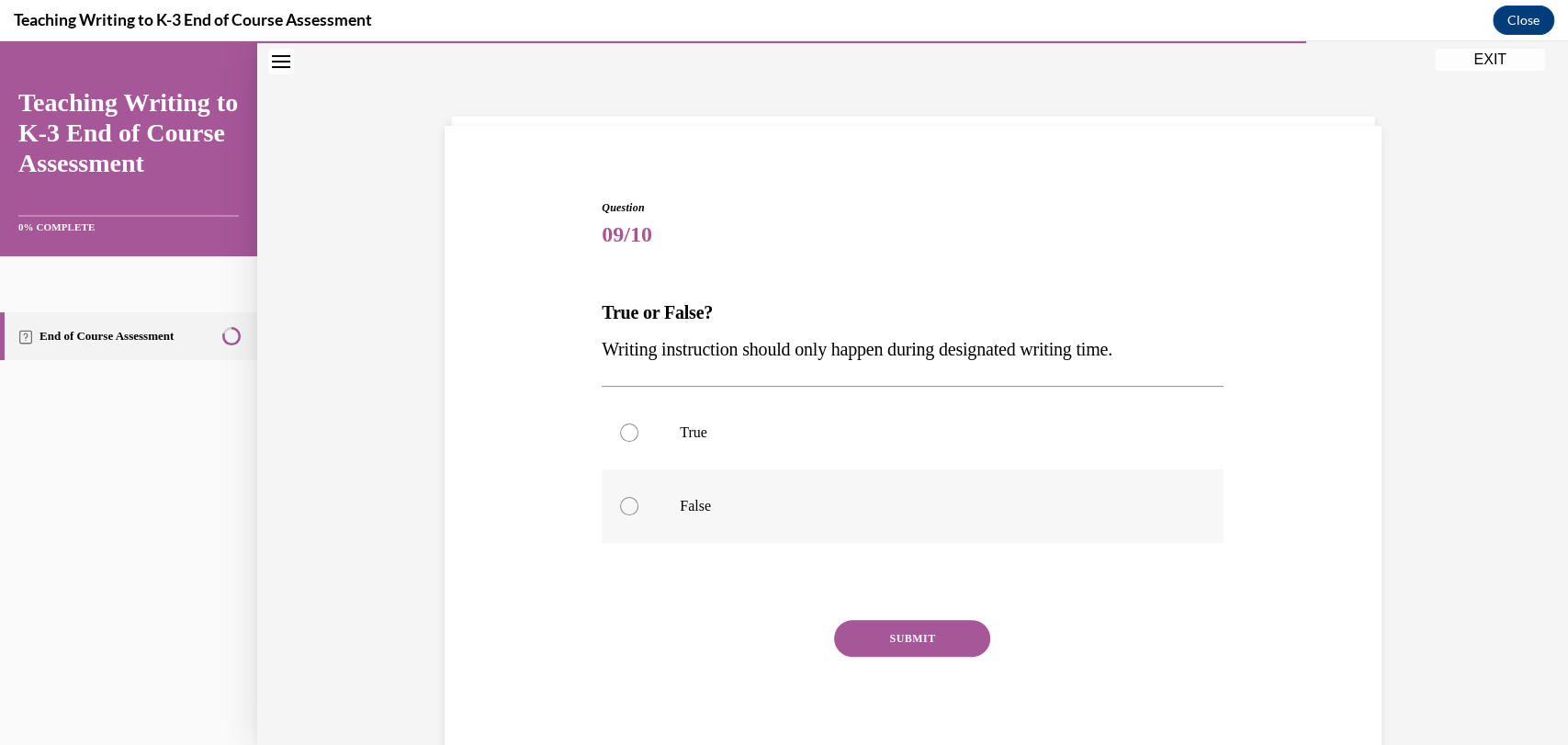
click at [657, 498] on label "False" at bounding box center [912, 506] width 622 height 73
click at [638, 498] on input "False" at bounding box center [630, 507] width 19 height 19
radio input "true"
click at [867, 643] on button "SUBMIT" at bounding box center [912, 638] width 156 height 37
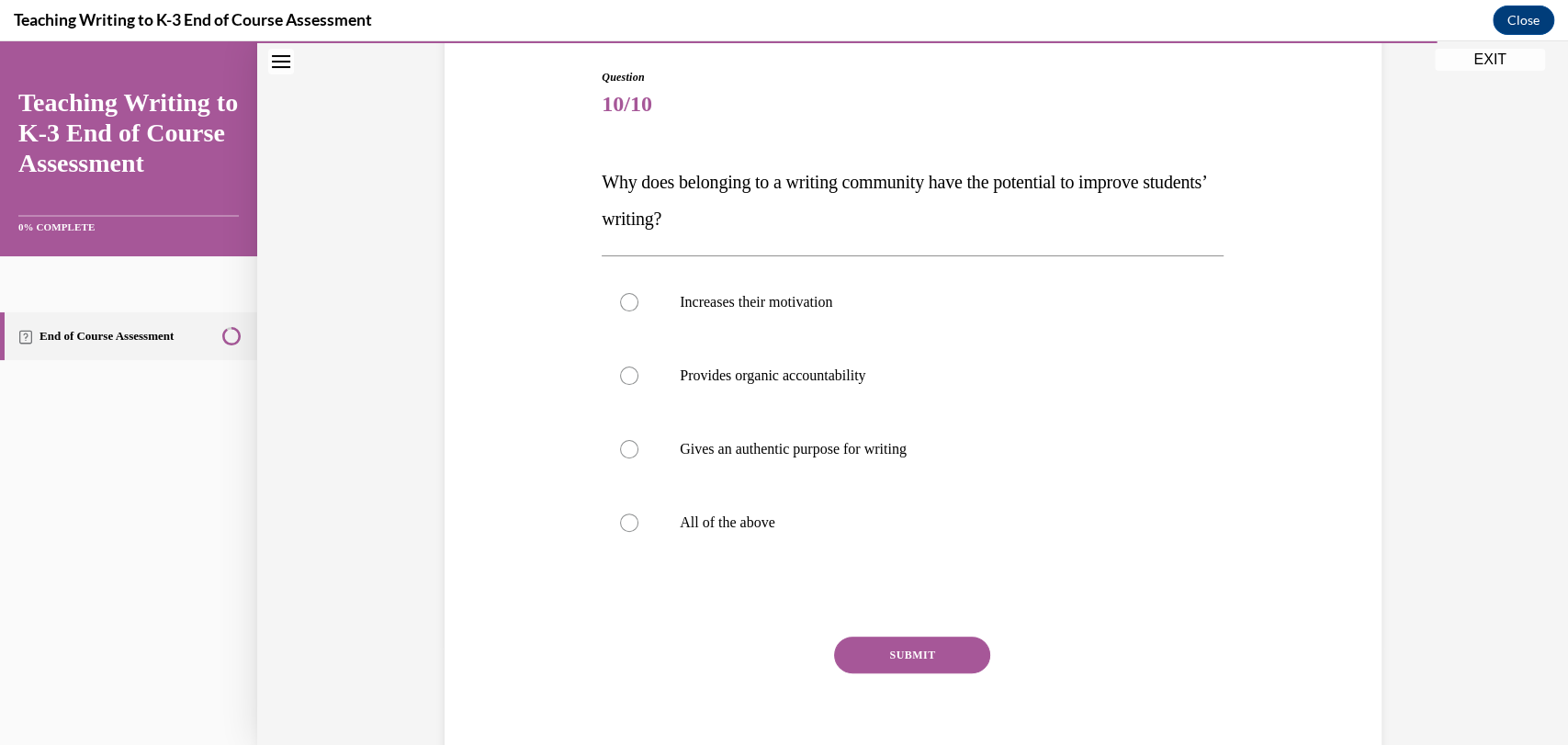
scroll to position [210, 0]
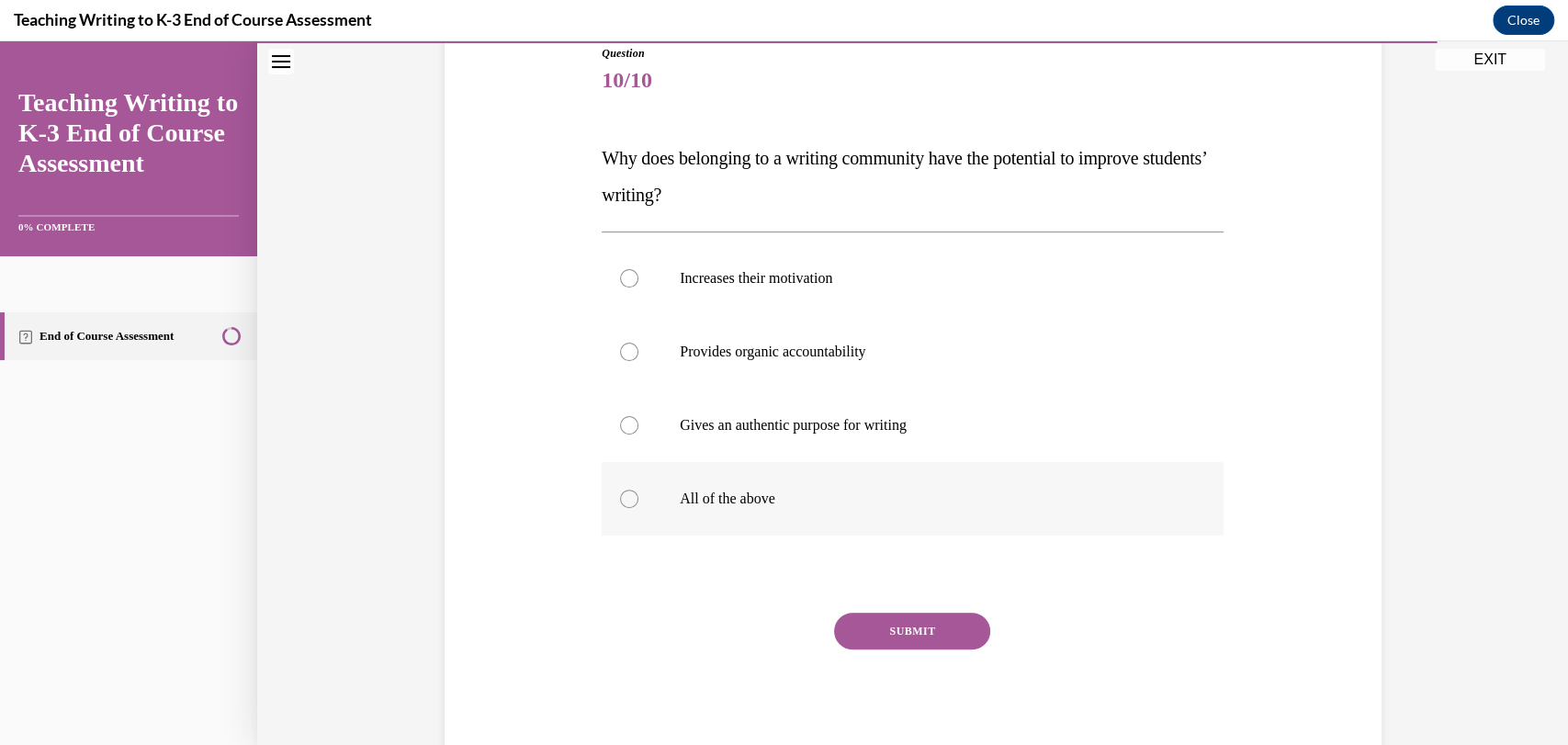
click at [782, 499] on p "All of the above" at bounding box center [928, 499] width 498 height 19
click at [638, 499] on input "All of the above" at bounding box center [630, 499] width 19 height 19
radio input "true"
click at [869, 621] on button "SUBMIT" at bounding box center [912, 631] width 156 height 37
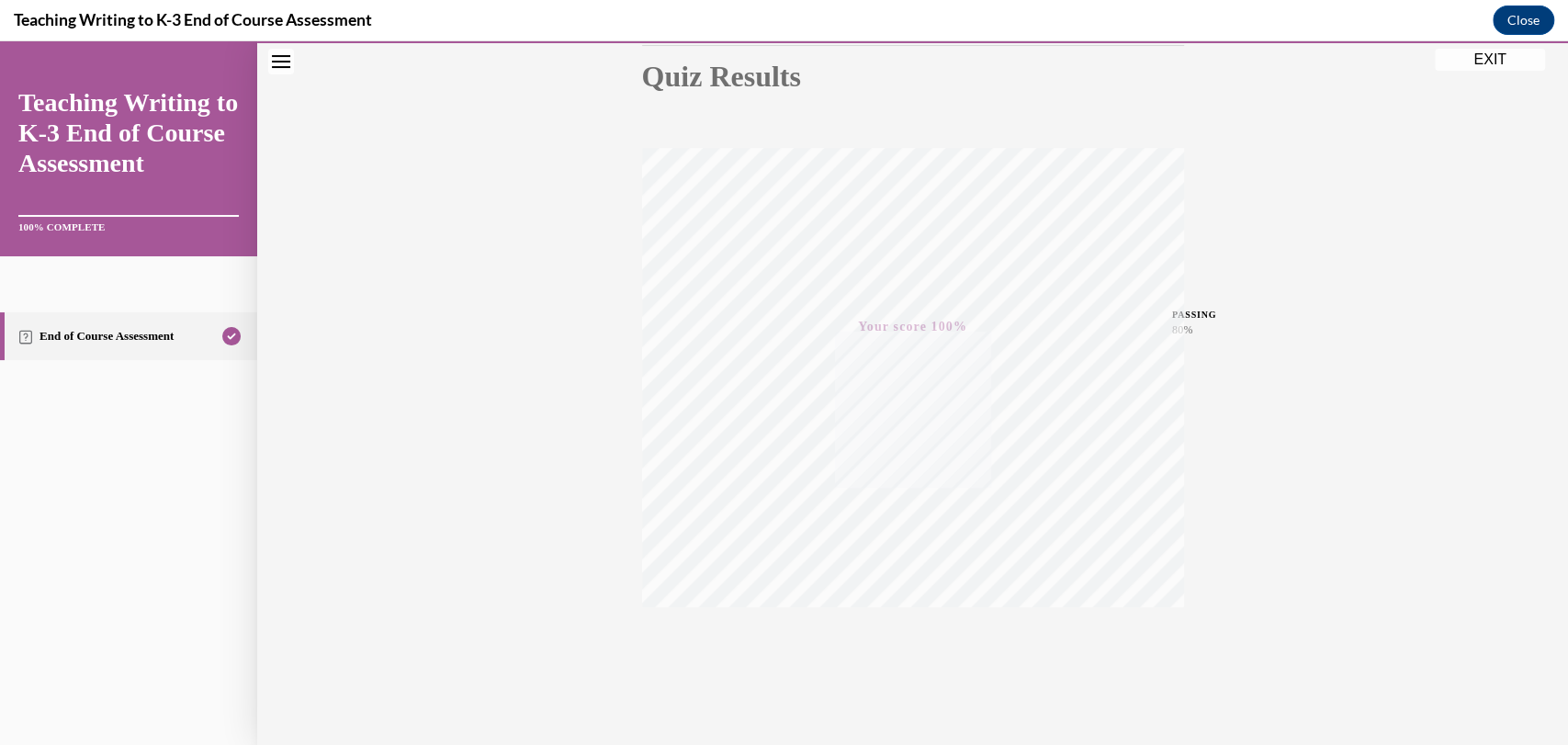
scroll to position [238, 0]
click at [1468, 62] on button "EXIT" at bounding box center [1489, 59] width 110 height 22
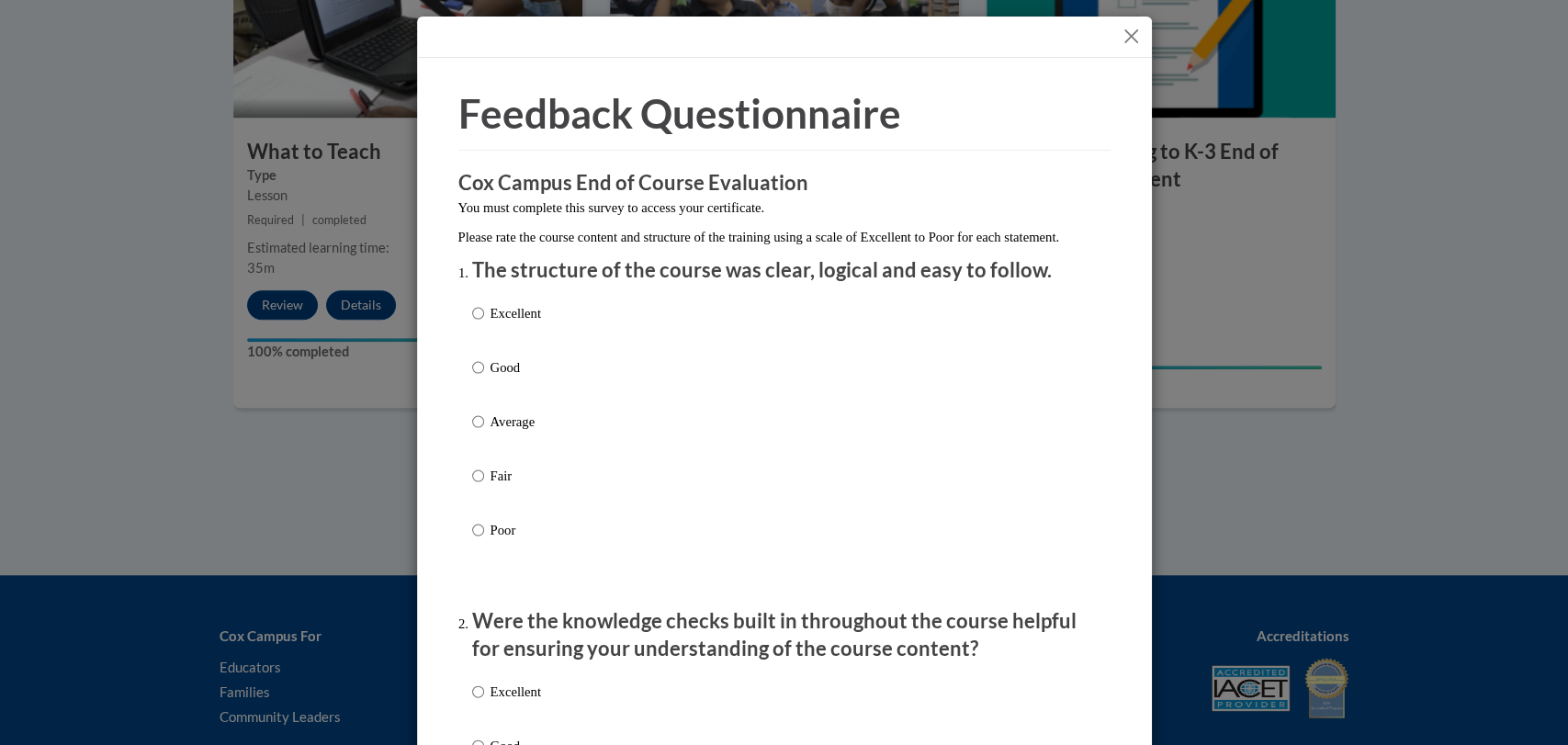
click at [516, 432] on p "Average" at bounding box center [516, 422] width 51 height 21
click at [484, 432] on input "Average" at bounding box center [478, 422] width 12 height 21
radio input "true"
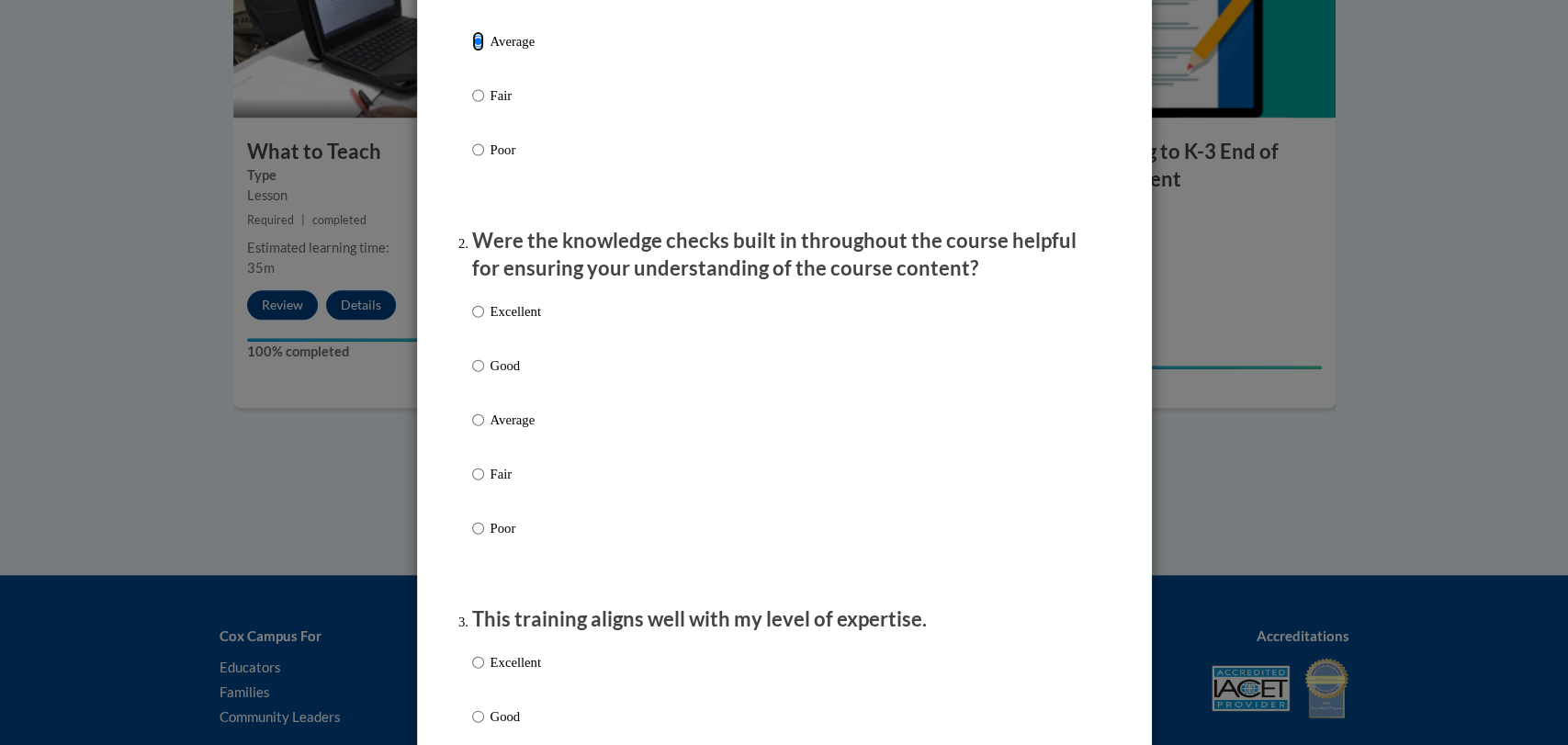
scroll to position [423, 0]
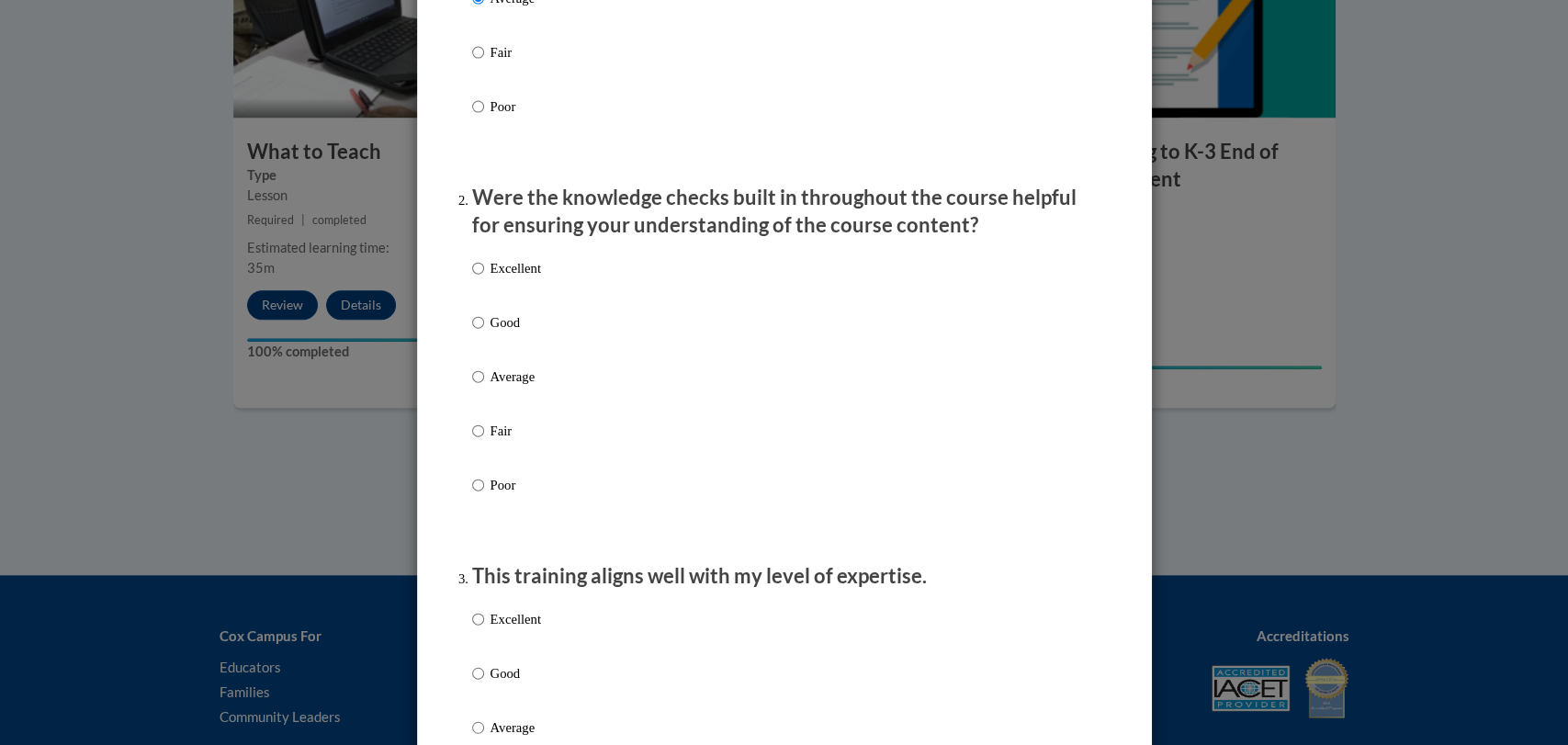
click at [503, 387] on p "Average" at bounding box center [516, 377] width 51 height 21
click at [484, 387] on input "Average" at bounding box center [478, 377] width 12 height 21
radio input "true"
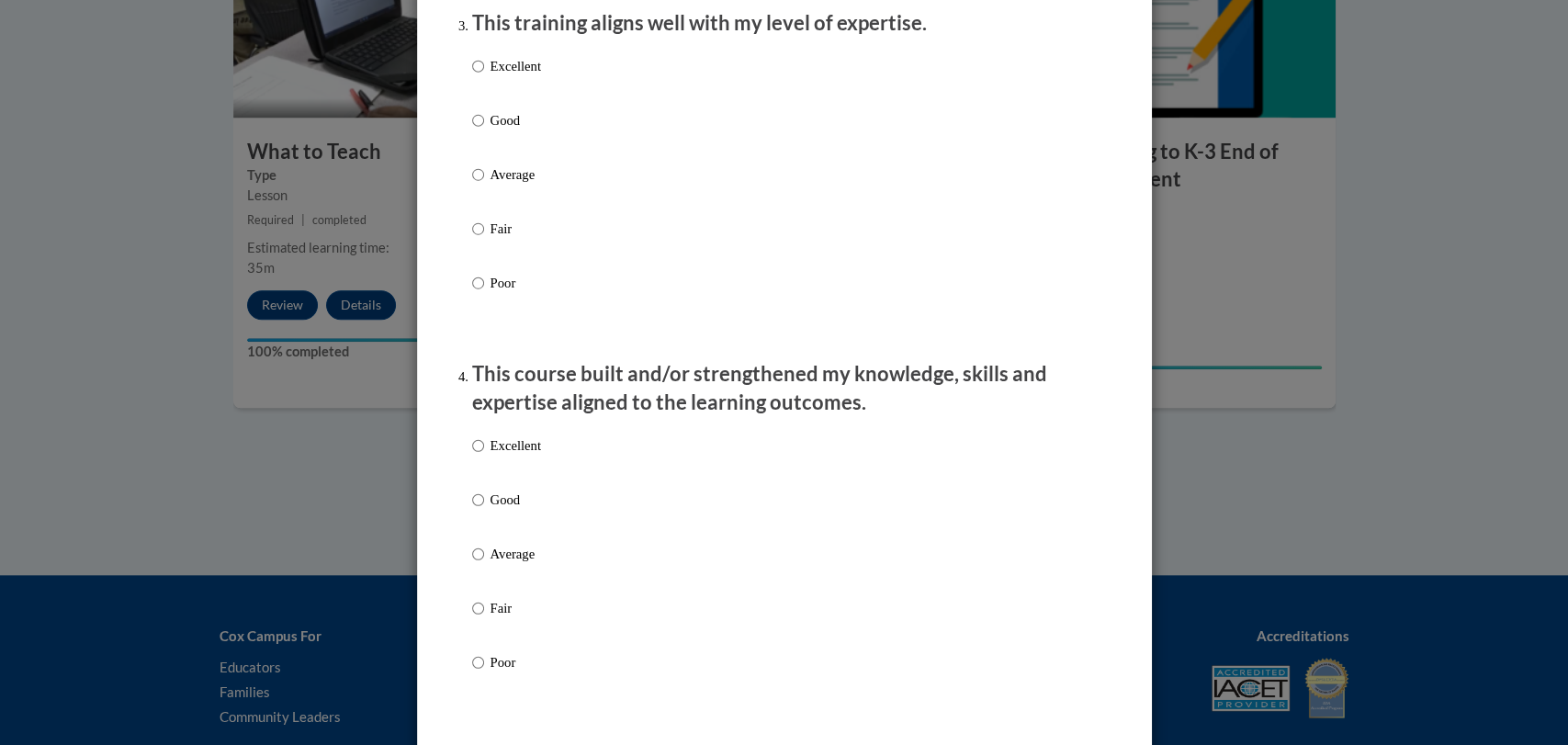
scroll to position [987, 0]
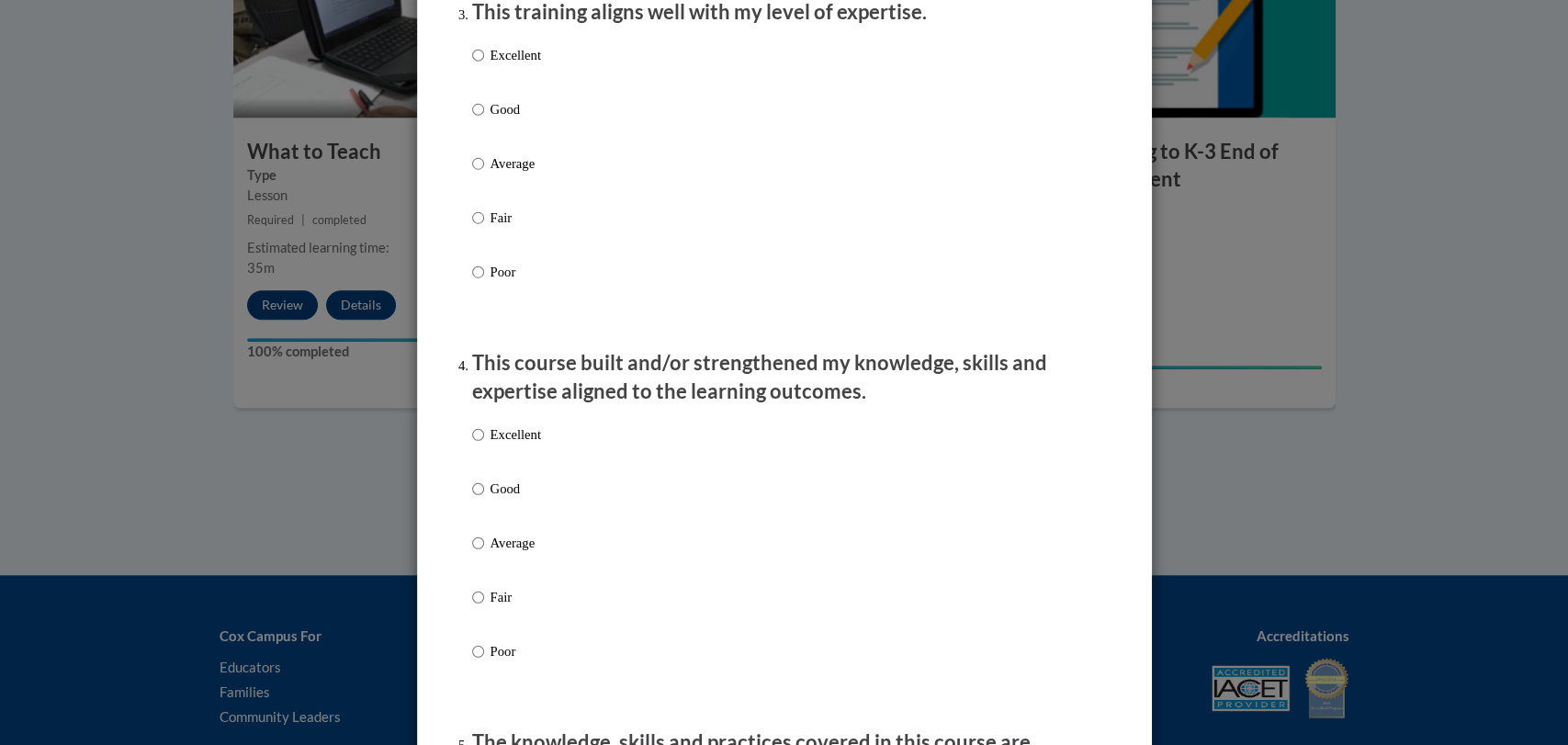
click at [503, 174] on p "Average" at bounding box center [516, 163] width 51 height 21
click at [484, 174] on input "Average" at bounding box center [478, 163] width 12 height 21
radio input "true"
click at [513, 547] on div "Excellent Good Average Fair Poor" at bounding box center [506, 557] width 69 height 284
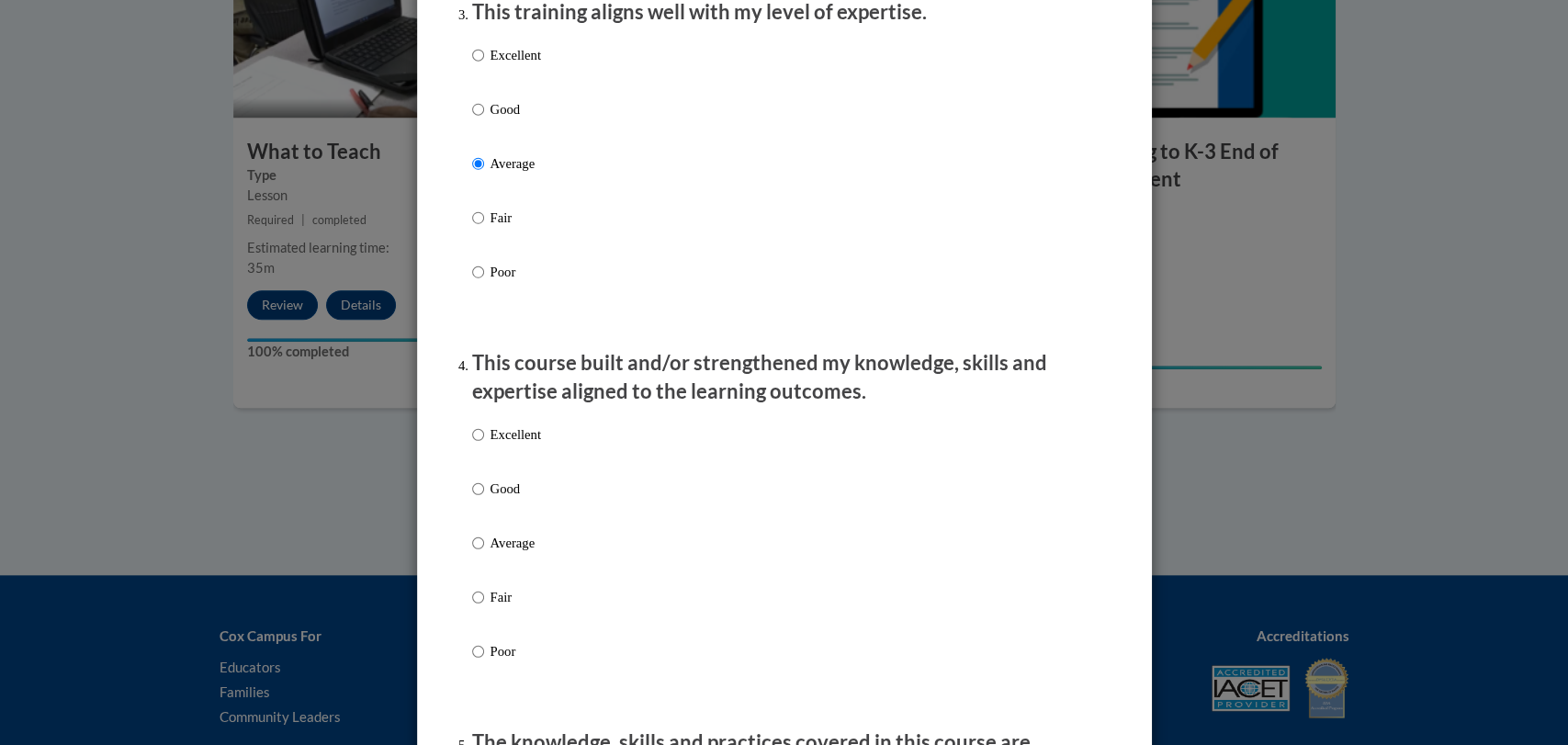
click at [511, 553] on p "Average" at bounding box center [516, 543] width 51 height 21
click at [484, 553] on input "Average" at bounding box center [478, 543] width 12 height 21
radio input "true"
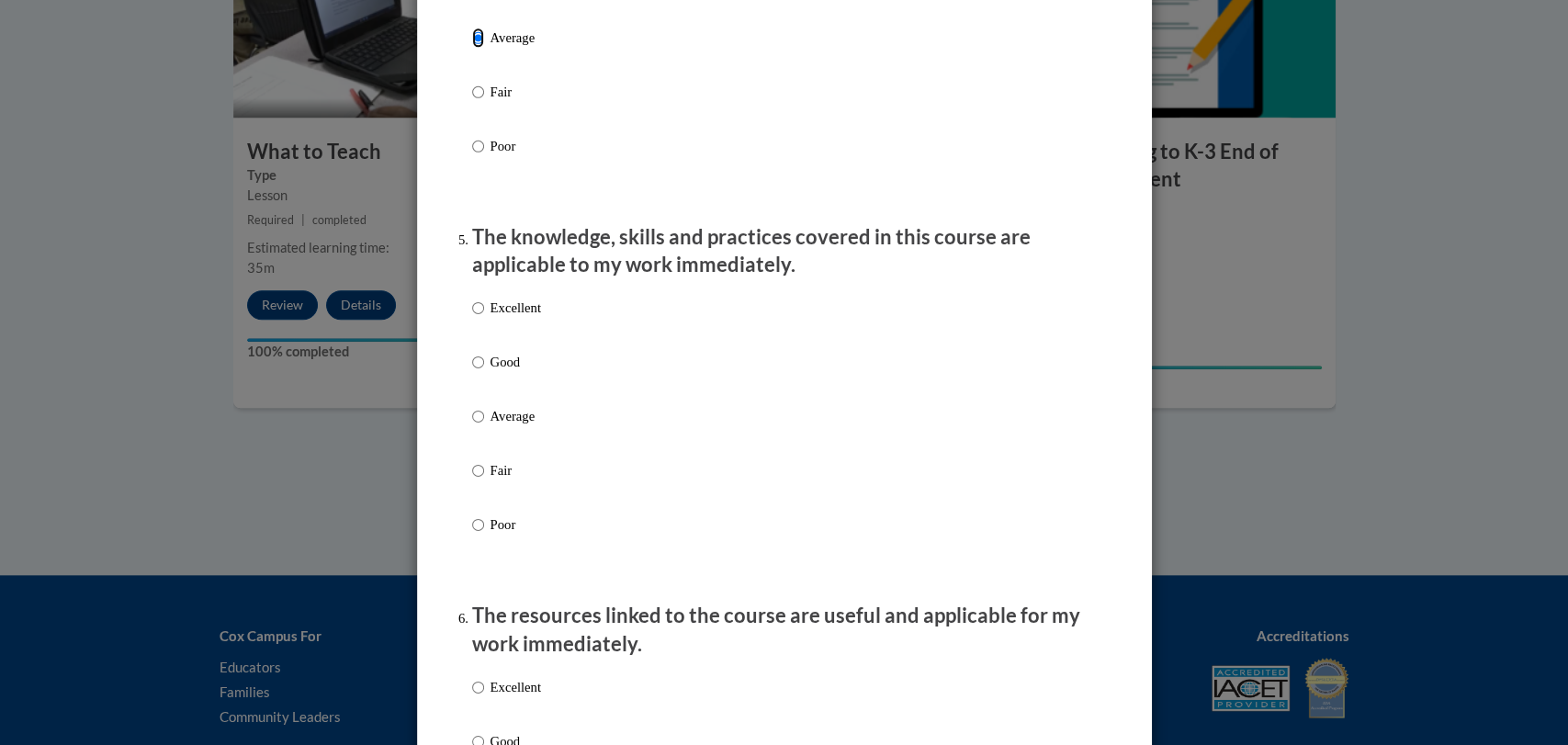
scroll to position [1497, 0]
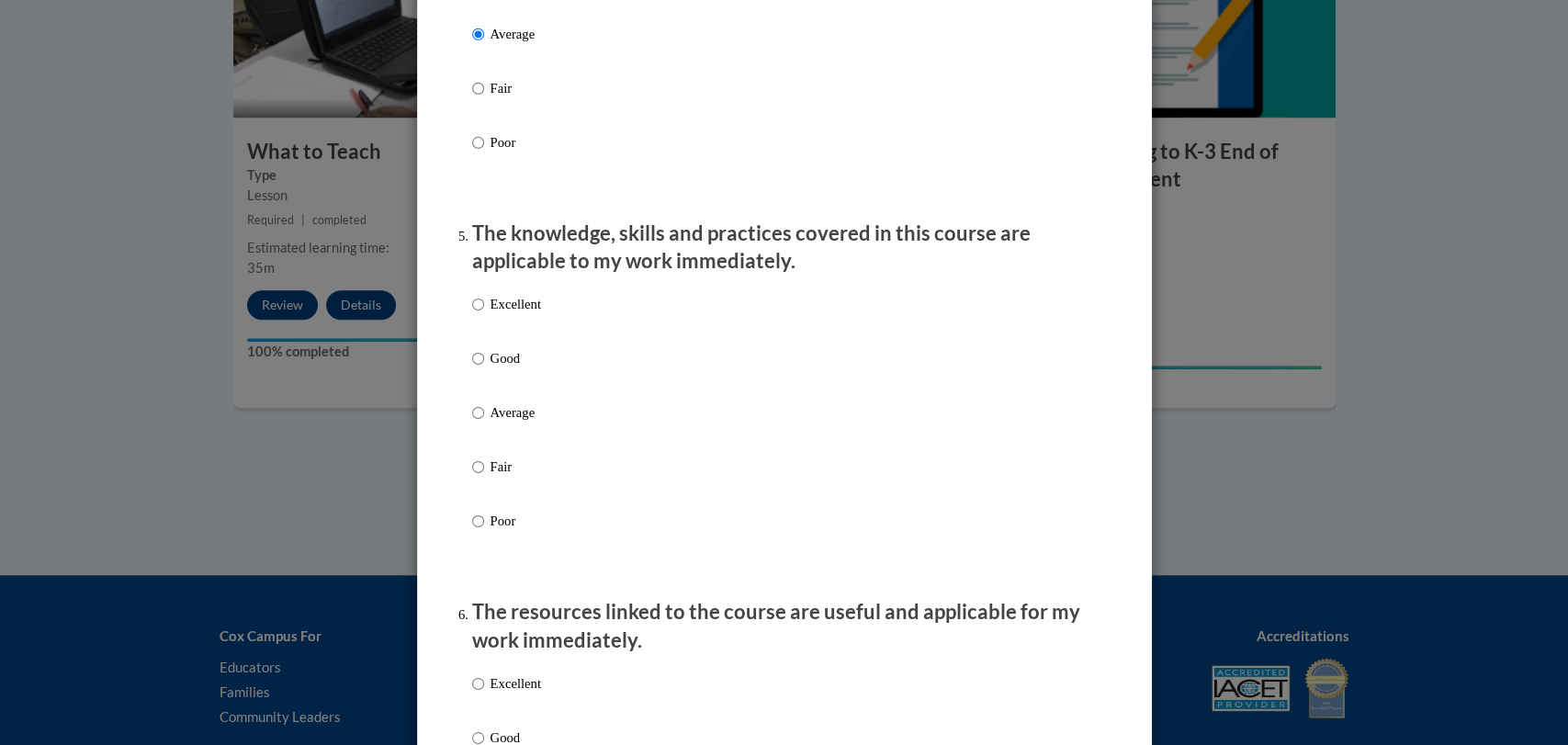
click at [504, 421] on p "Average" at bounding box center [516, 413] width 51 height 21
click at [484, 421] on input "Average" at bounding box center [478, 413] width 12 height 21
radio input "true"
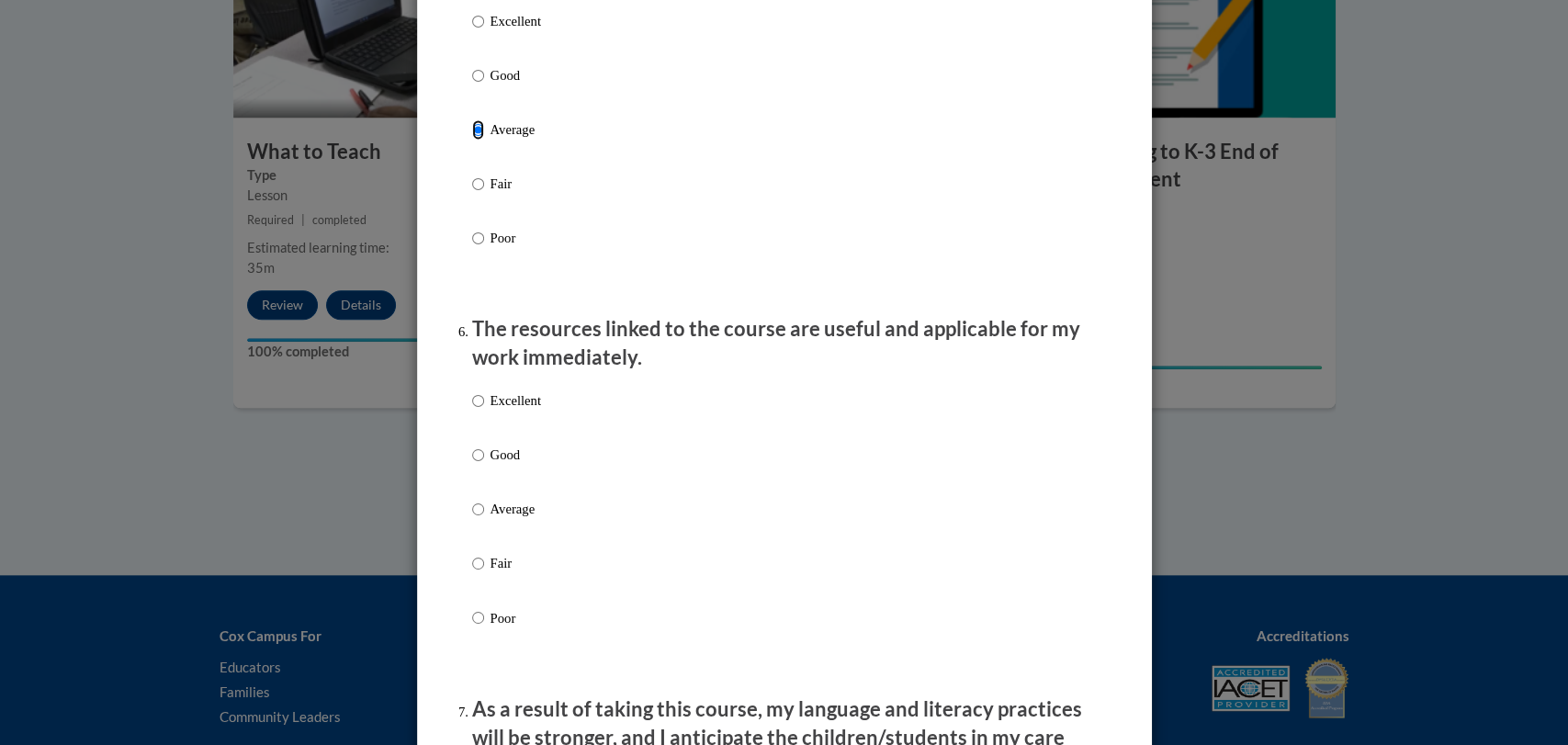
scroll to position [1790, 0]
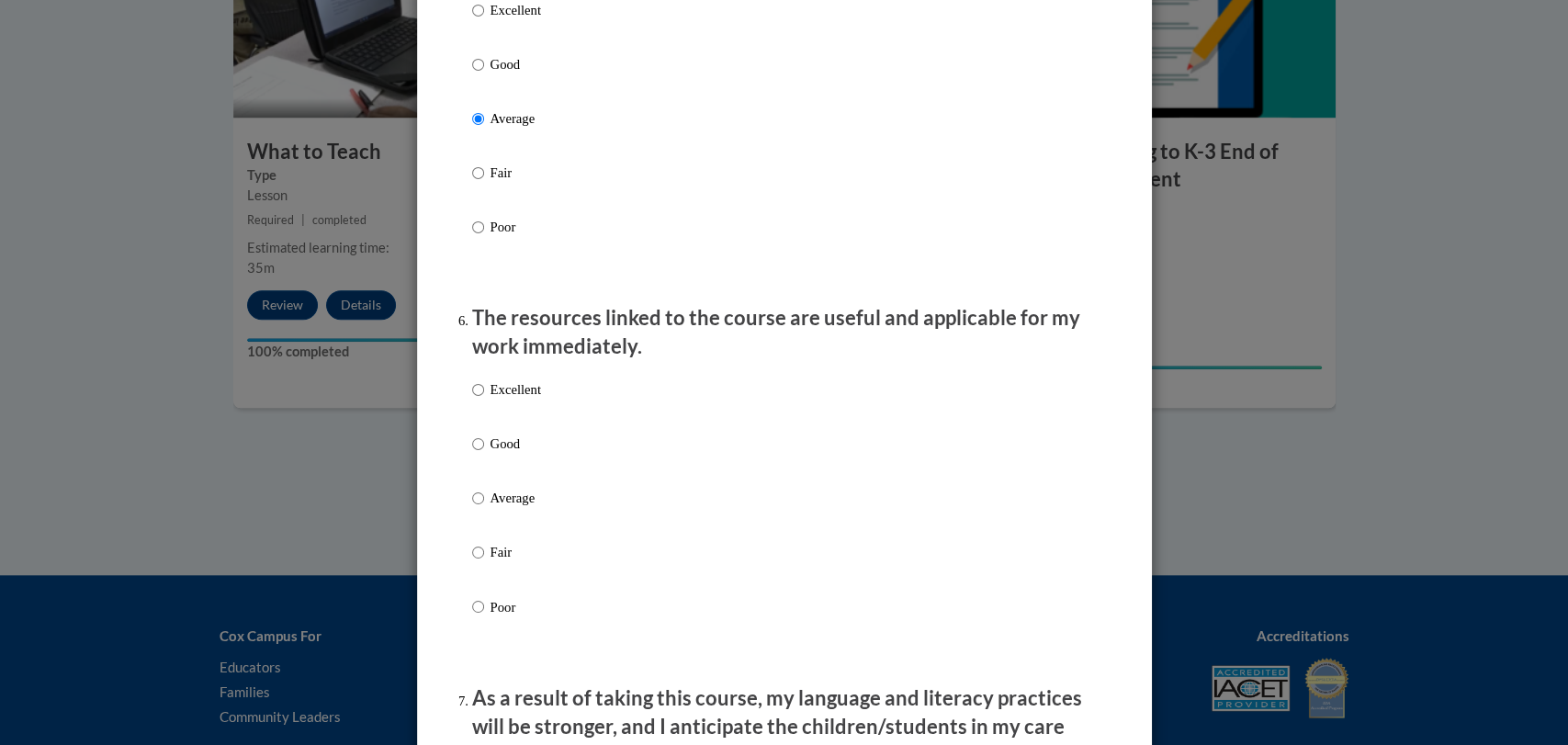
click at [501, 483] on label "Good" at bounding box center [506, 458] width 69 height 50
click at [484, 454] on input "Good" at bounding box center [478, 444] width 12 height 21
radio input "true"
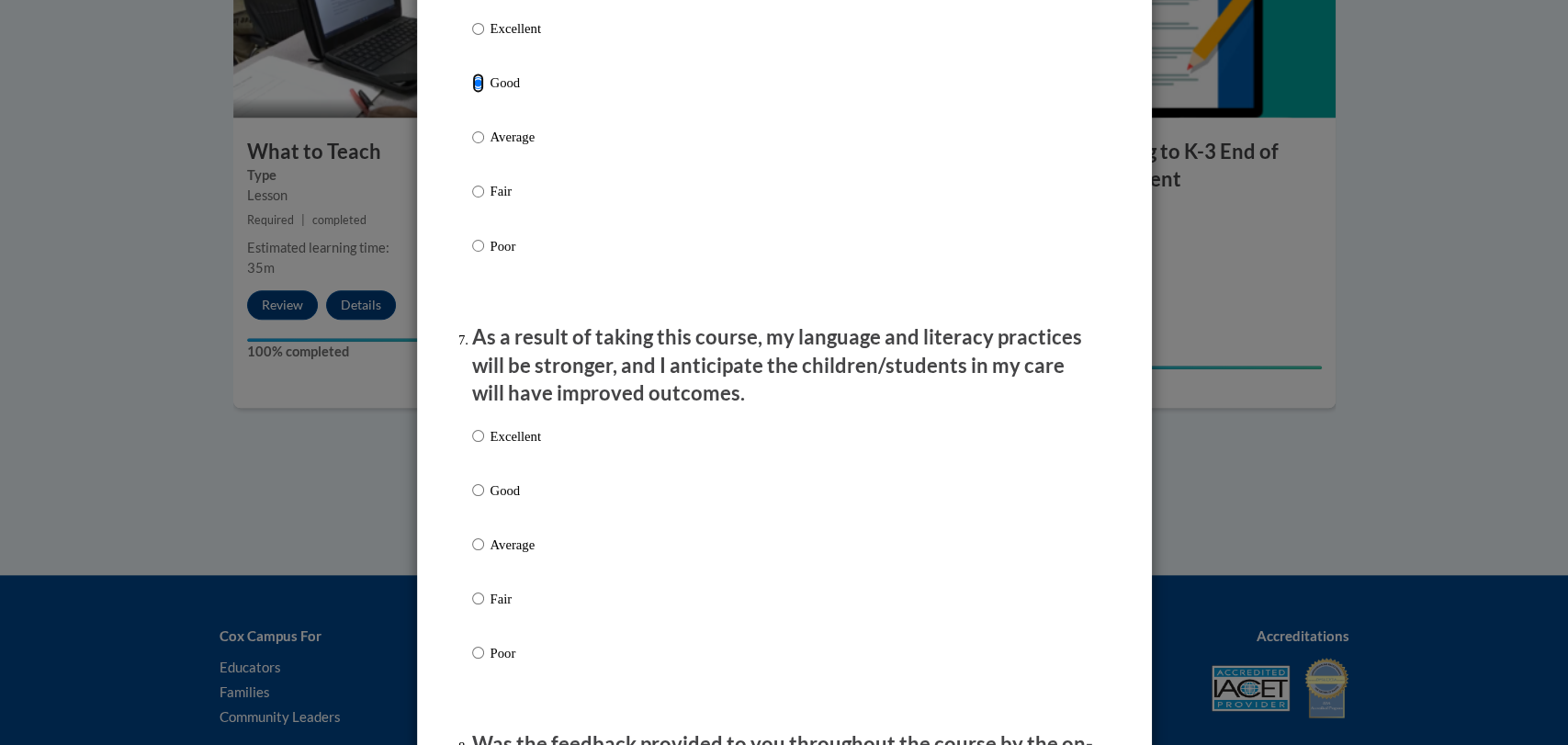
scroll to position [2155, 0]
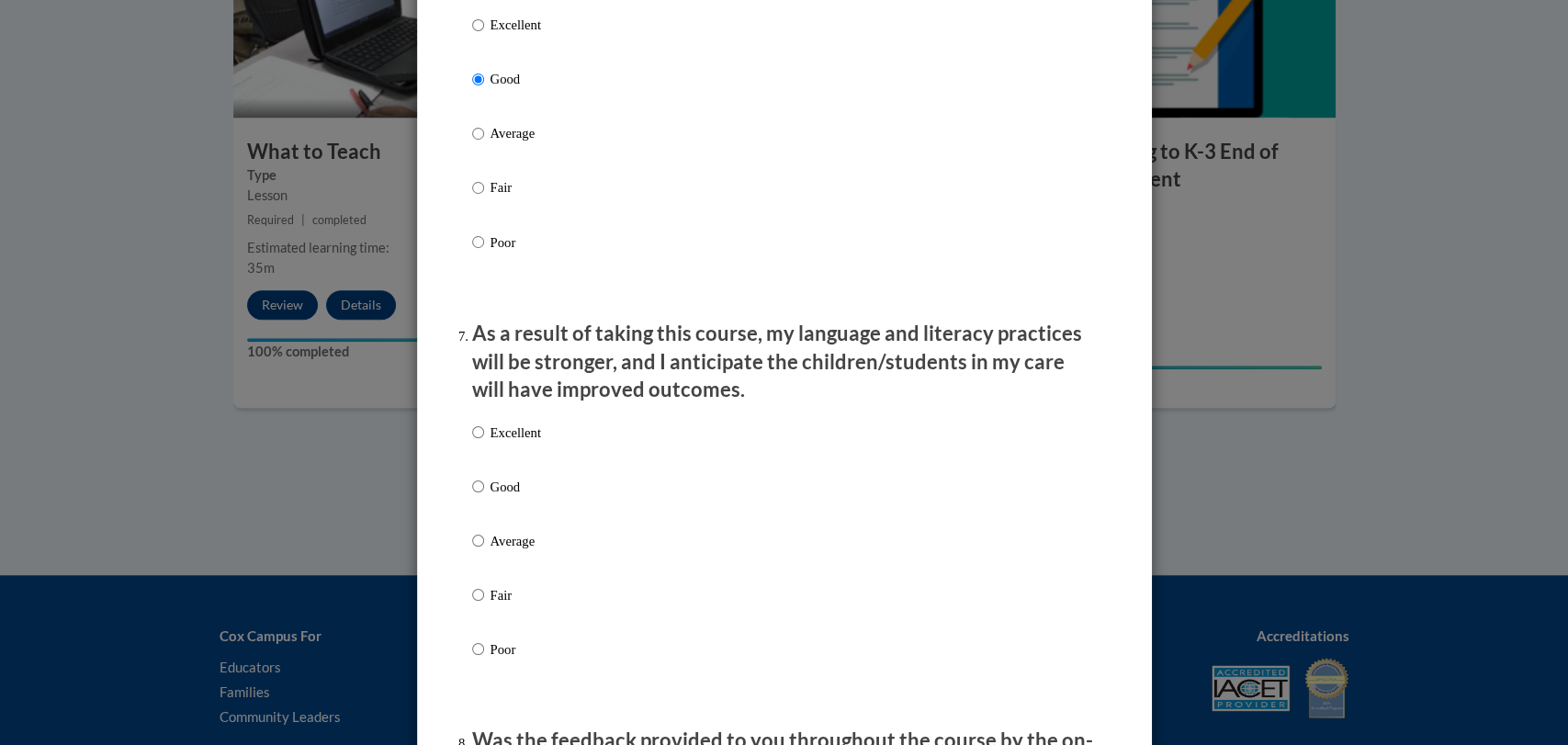
click at [491, 550] on p "Average" at bounding box center [516, 540] width 51 height 21
click at [484, 550] on input "Average" at bounding box center [478, 540] width 12 height 21
radio input "true"
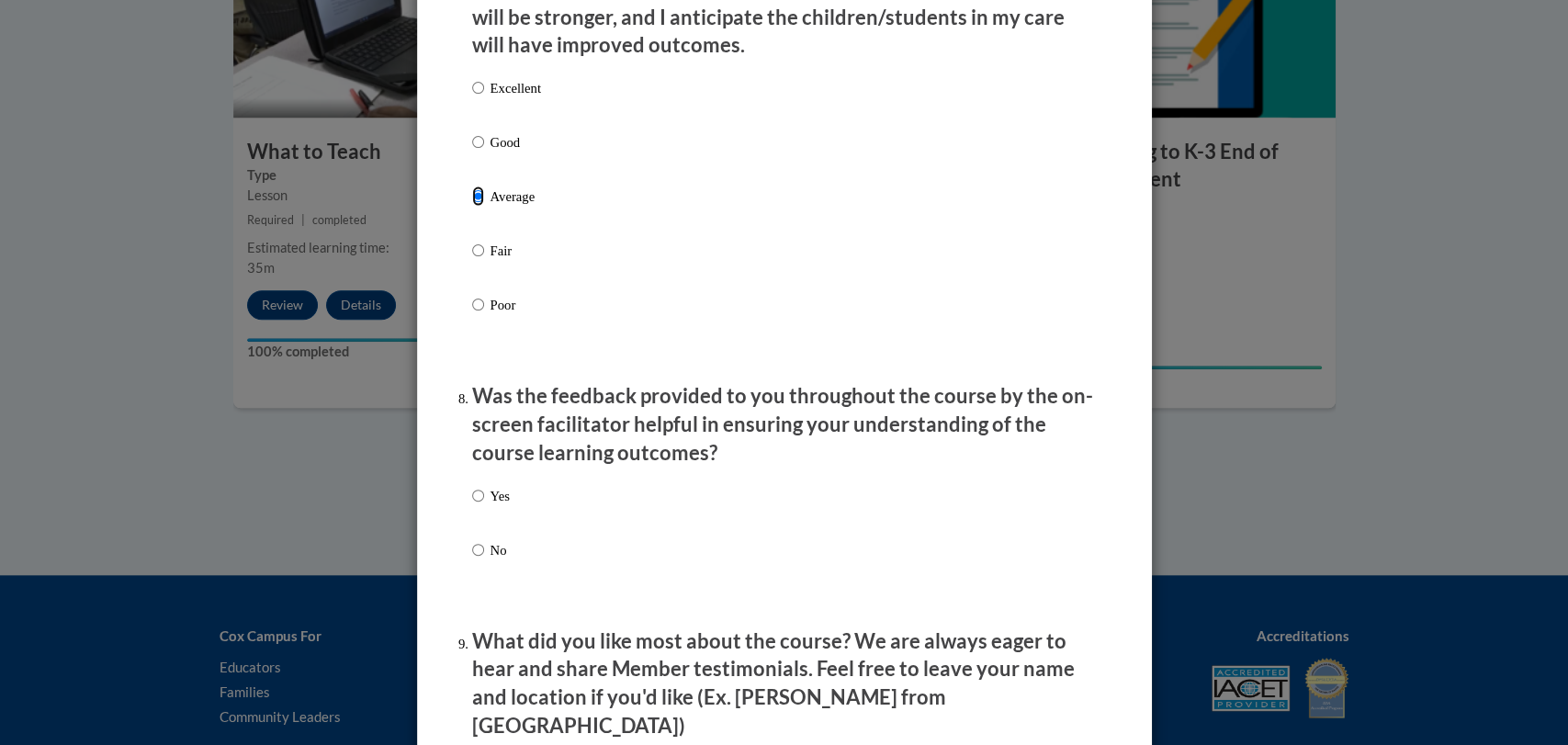
scroll to position [2502, 0]
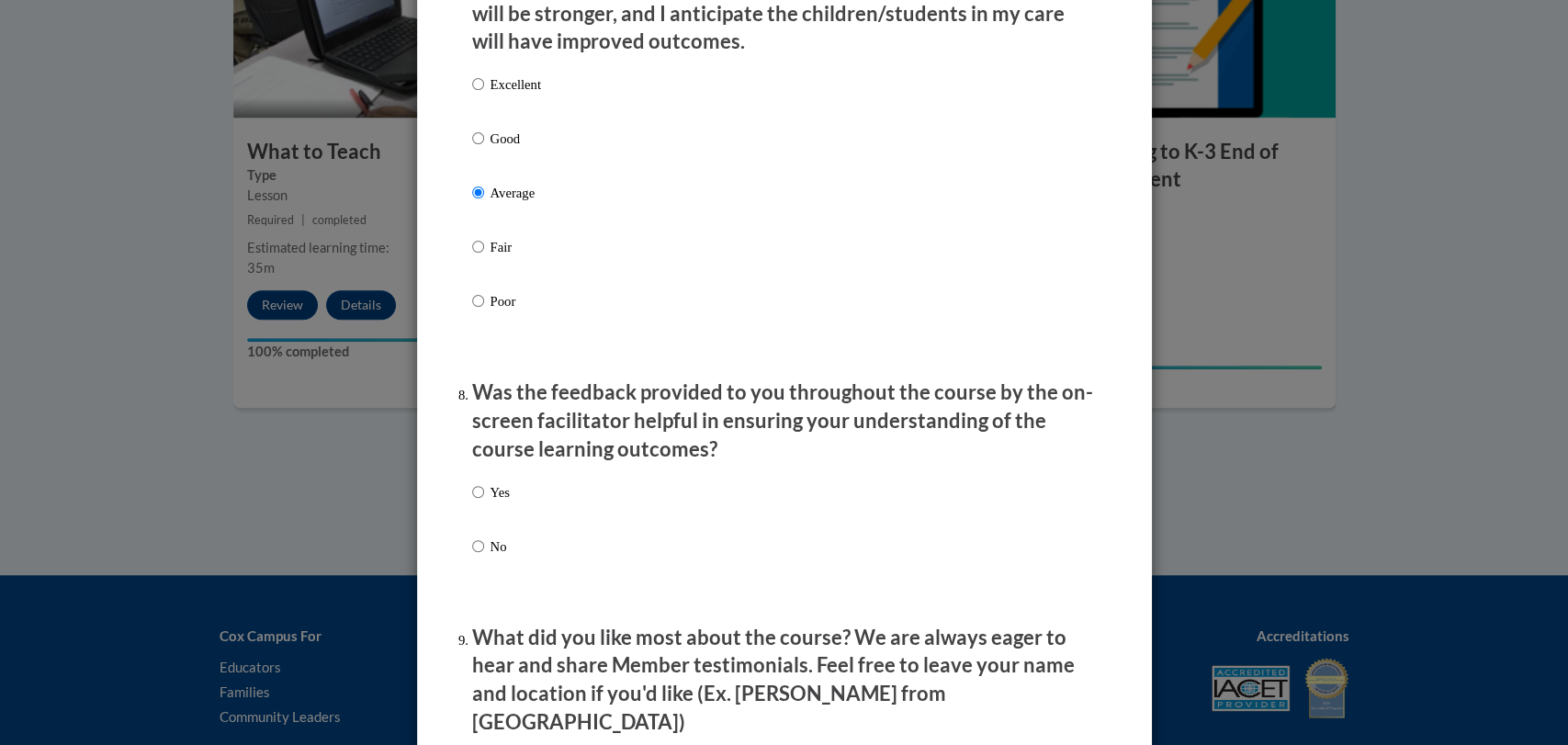
click at [491, 556] on p "No" at bounding box center [500, 547] width 20 height 21
click at [484, 556] on input "No" at bounding box center [478, 547] width 12 height 21
radio input "true"
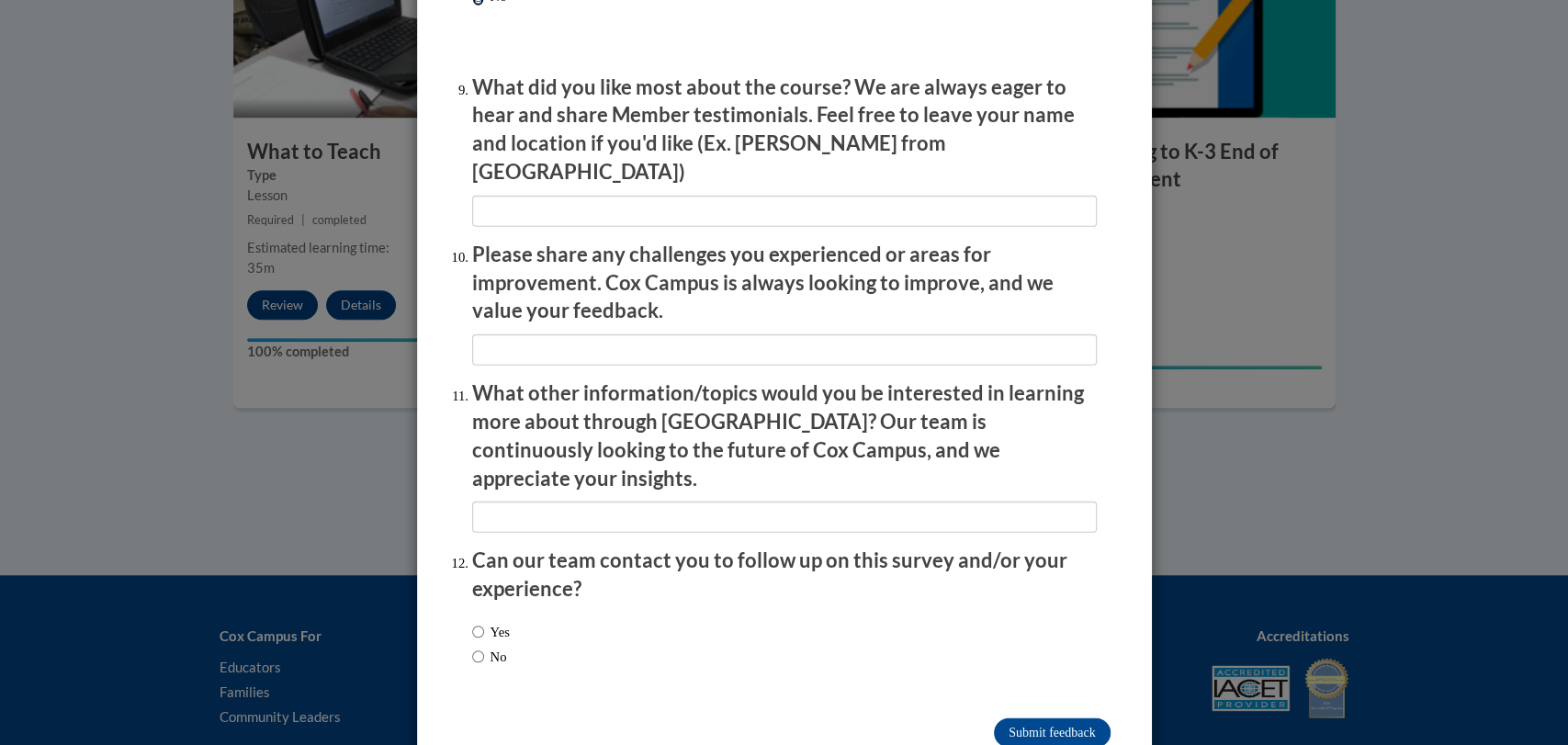
scroll to position [3049, 0]
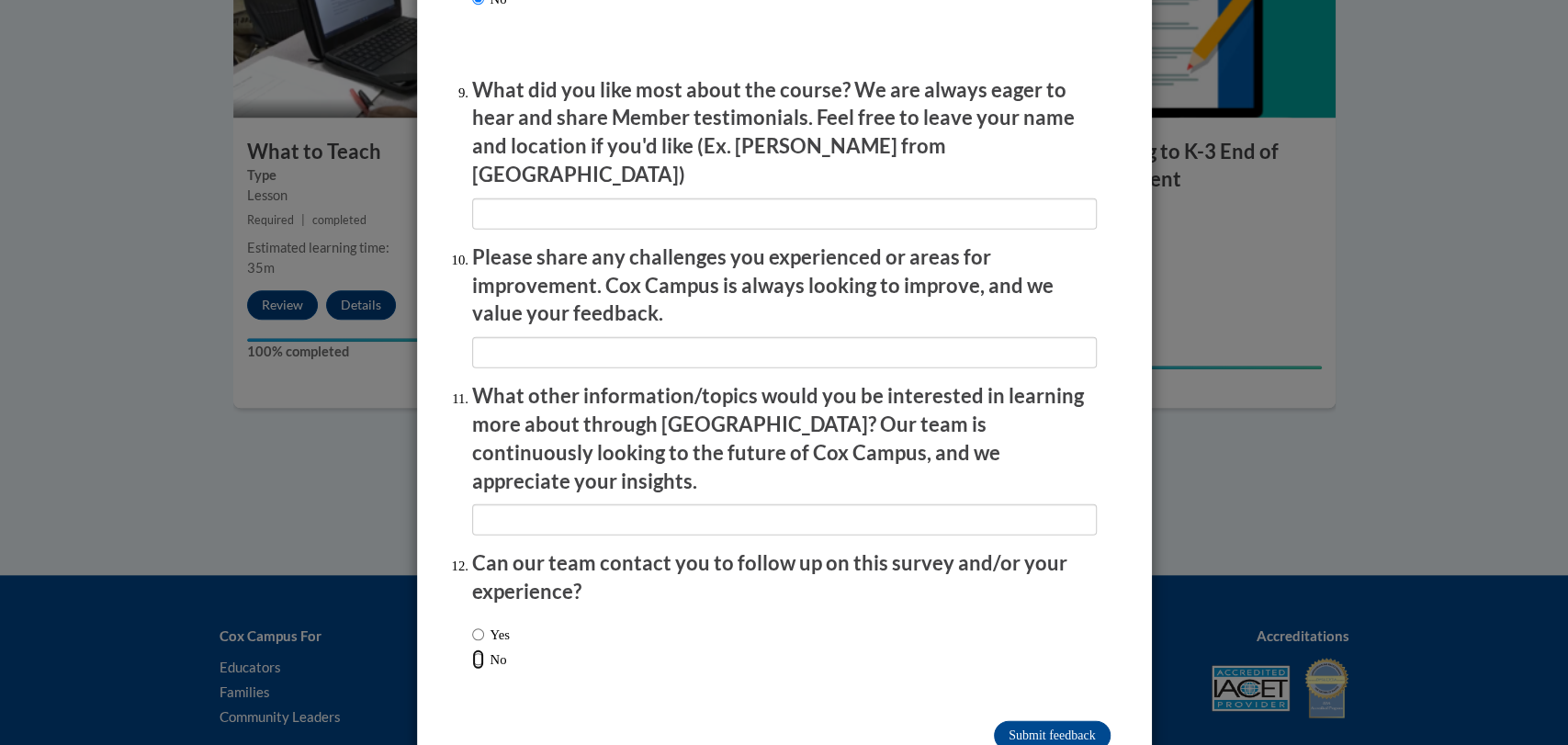
click at [472, 649] on input "No" at bounding box center [478, 660] width 12 height 21
radio input "true"
click at [1004, 722] on input "Submit feedback" at bounding box center [1051, 736] width 115 height 29
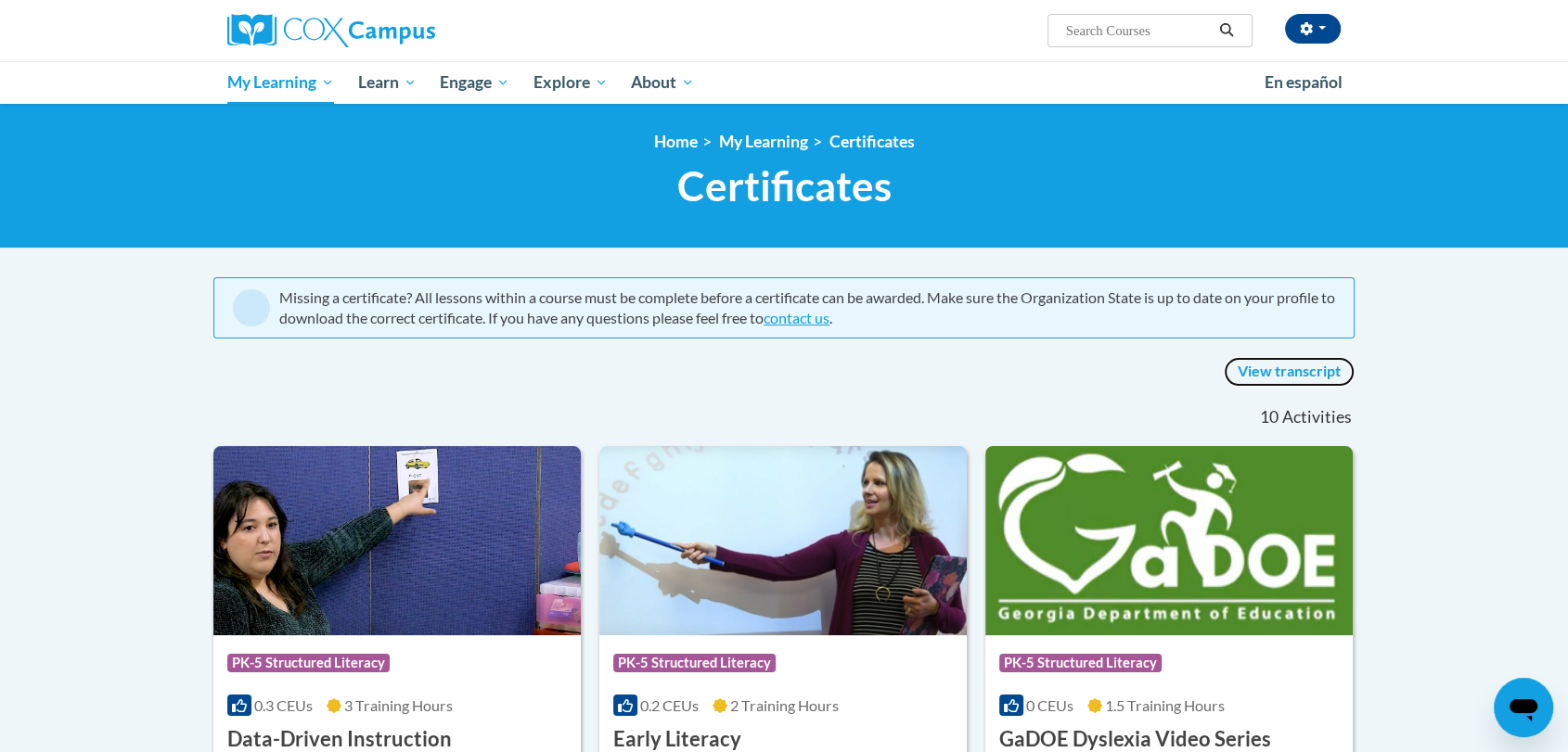
click at [1309, 370] on link "View transcript" at bounding box center [1289, 371] width 131 height 29
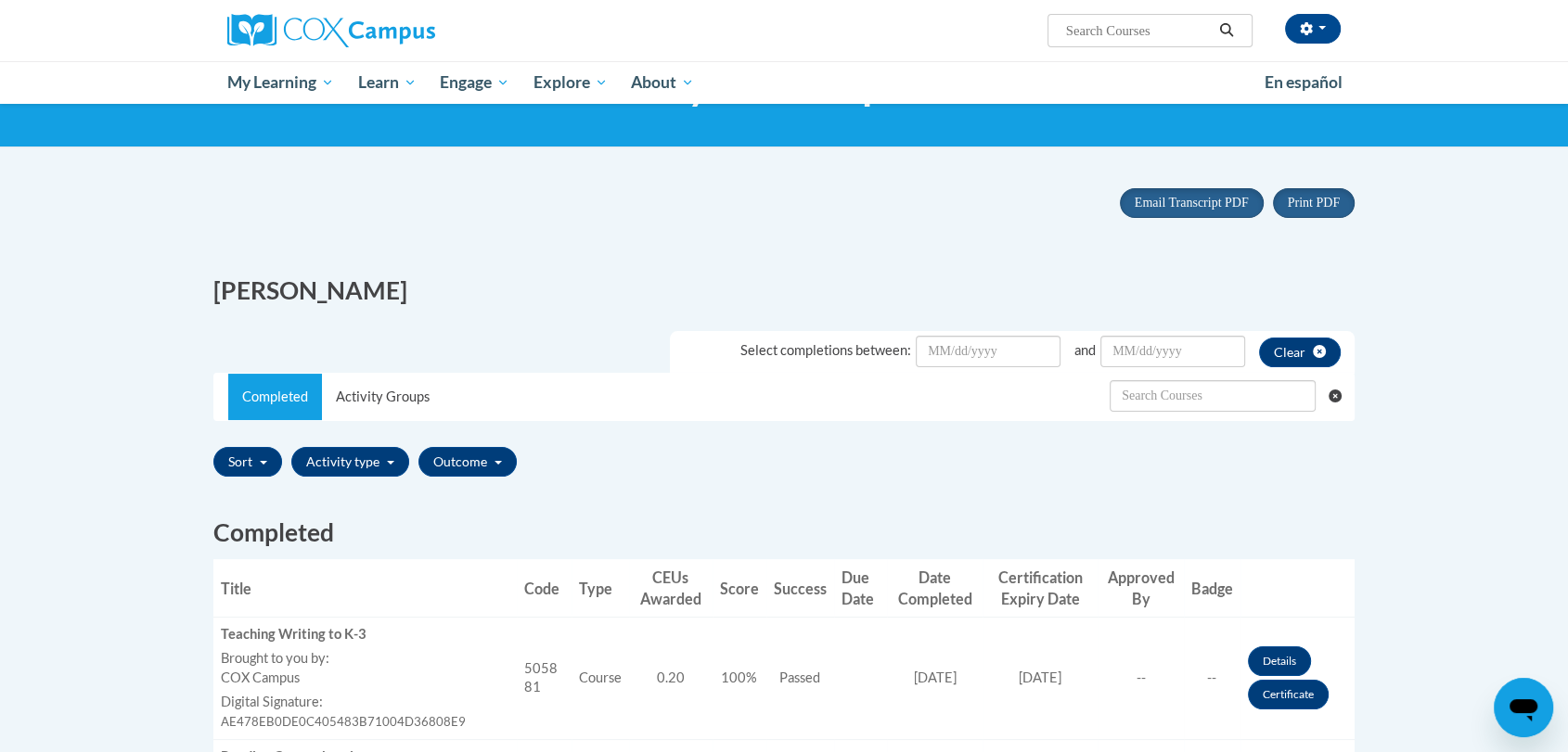
scroll to position [72, 0]
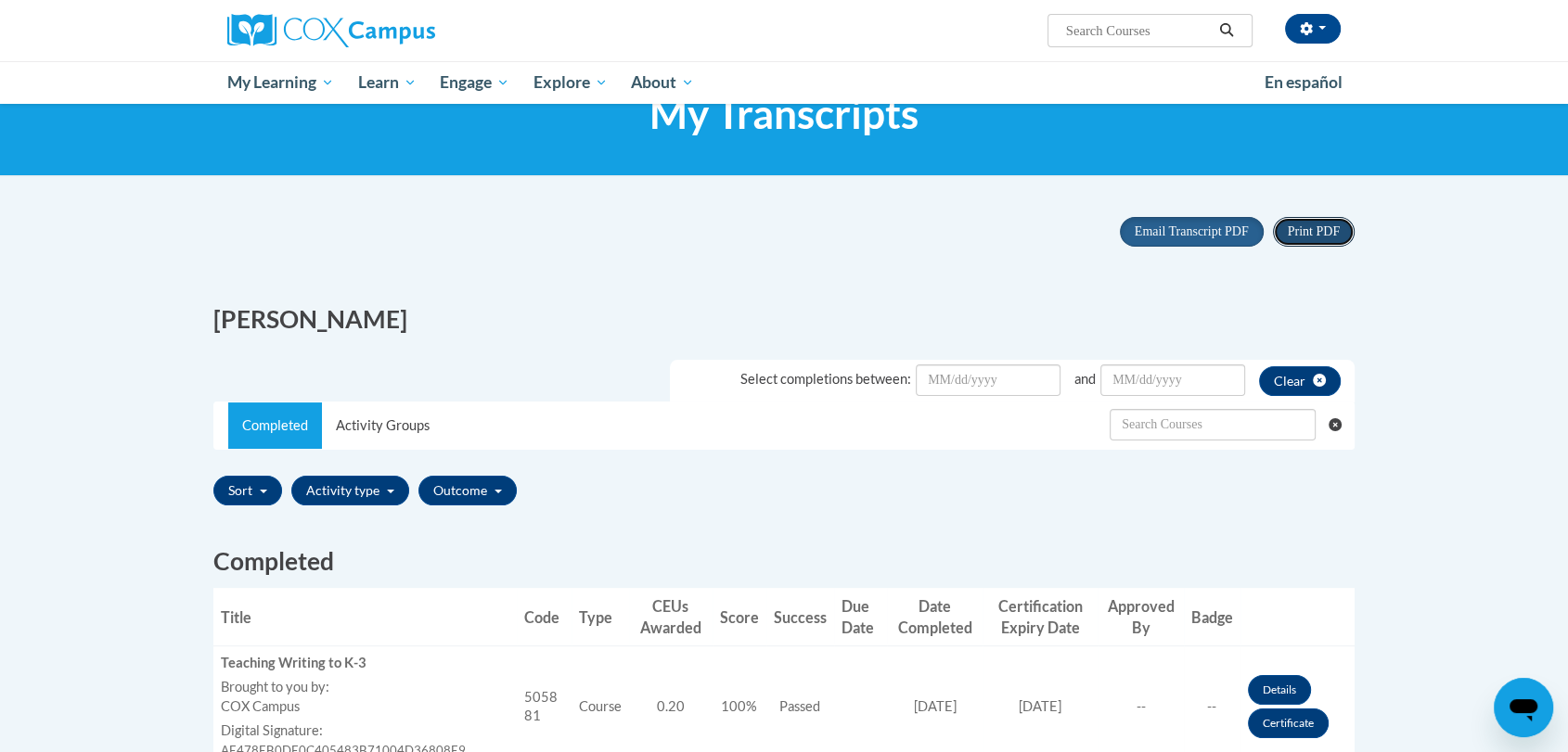
click at [1322, 234] on span "Print PDF" at bounding box center [1313, 231] width 52 height 14
